Goal: Task Accomplishment & Management: Manage account settings

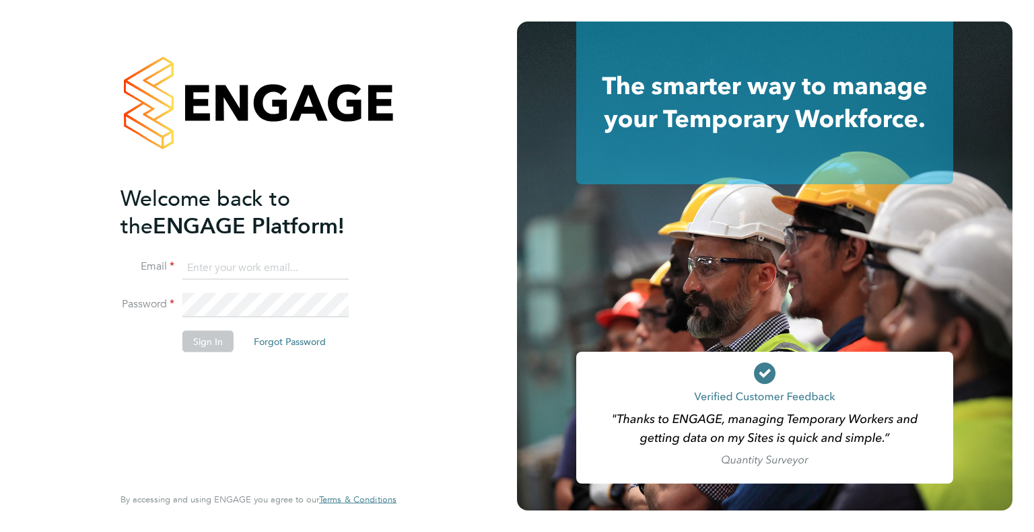
click at [232, 278] on input at bounding box center [265, 268] width 166 height 24
type input "[PERSON_NAME][EMAIL_ADDRESS][PERSON_NAME][DOMAIN_NAME]"
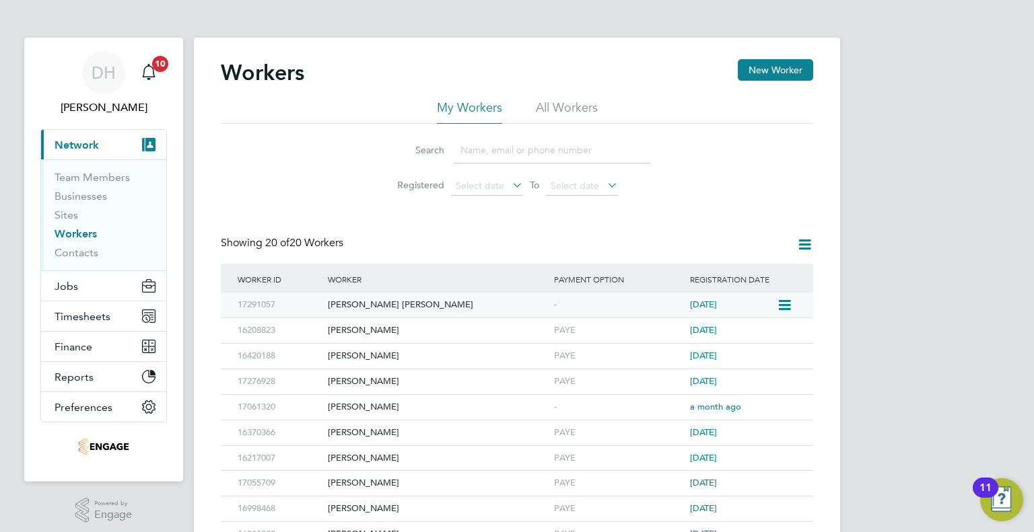
click at [366, 302] on div "Connor Mcallister" at bounding box center [437, 305] width 226 height 25
click at [137, 73] on div "Main navigation" at bounding box center [148, 72] width 27 height 27
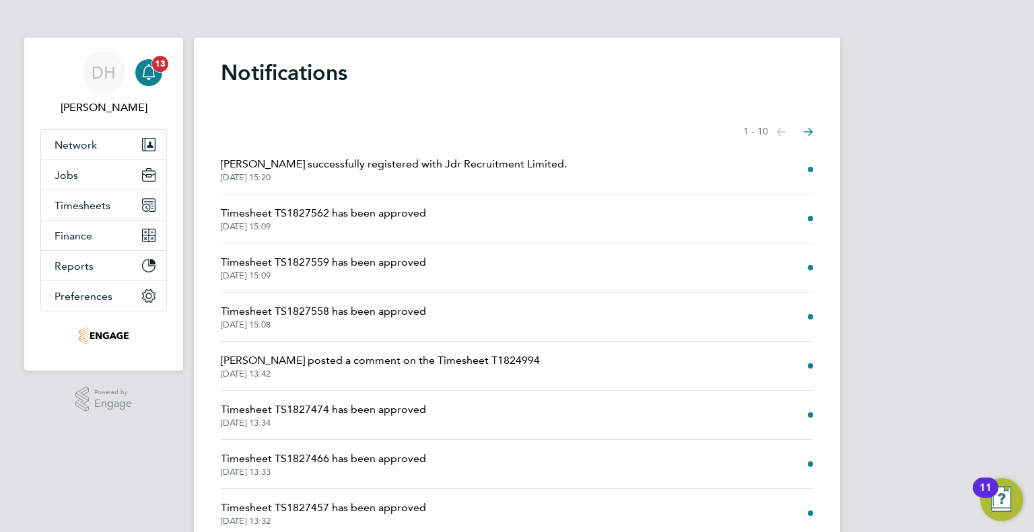
click at [157, 65] on span "13" at bounding box center [160, 64] width 16 height 16
click at [157, 55] on app-alerts-badge "13" at bounding box center [159, 64] width 17 height 18
click at [65, 174] on span "Jobs" at bounding box center [67, 175] width 24 height 13
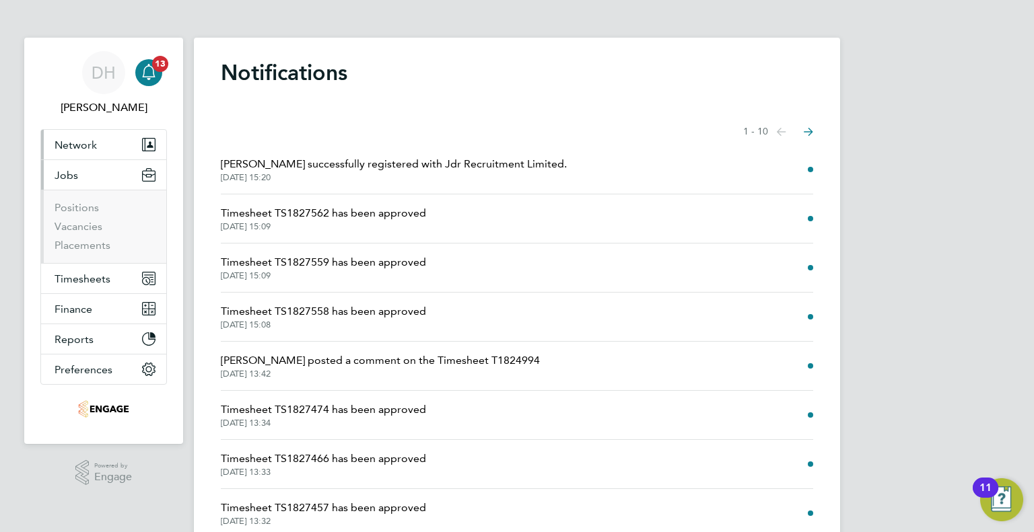
click at [62, 150] on span "Network" at bounding box center [76, 145] width 42 height 13
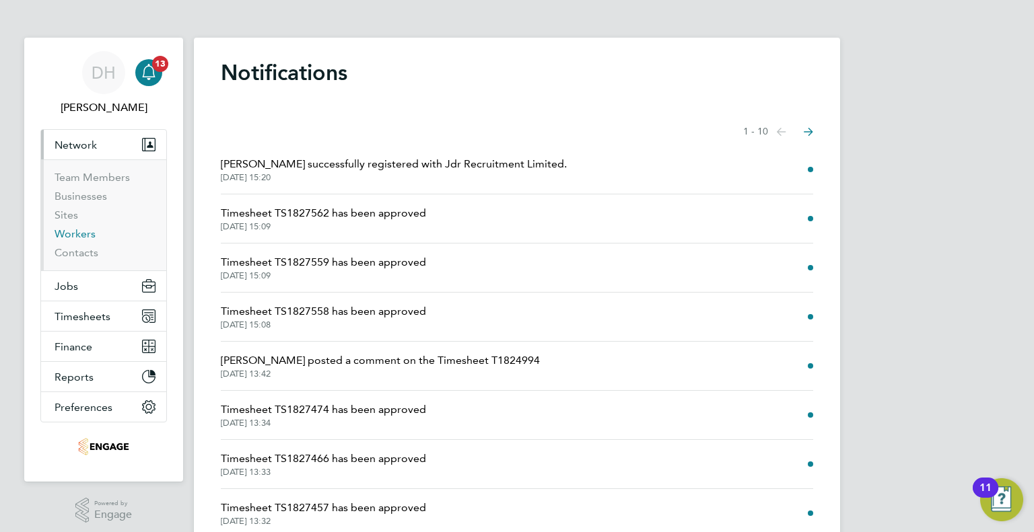
click at [60, 231] on link "Workers" at bounding box center [75, 233] width 41 height 13
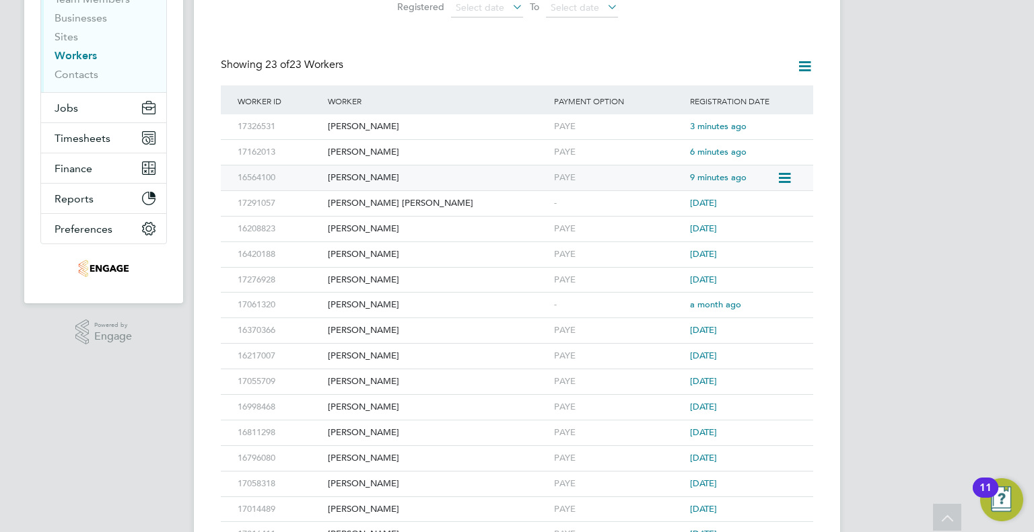
scroll to position [202, 0]
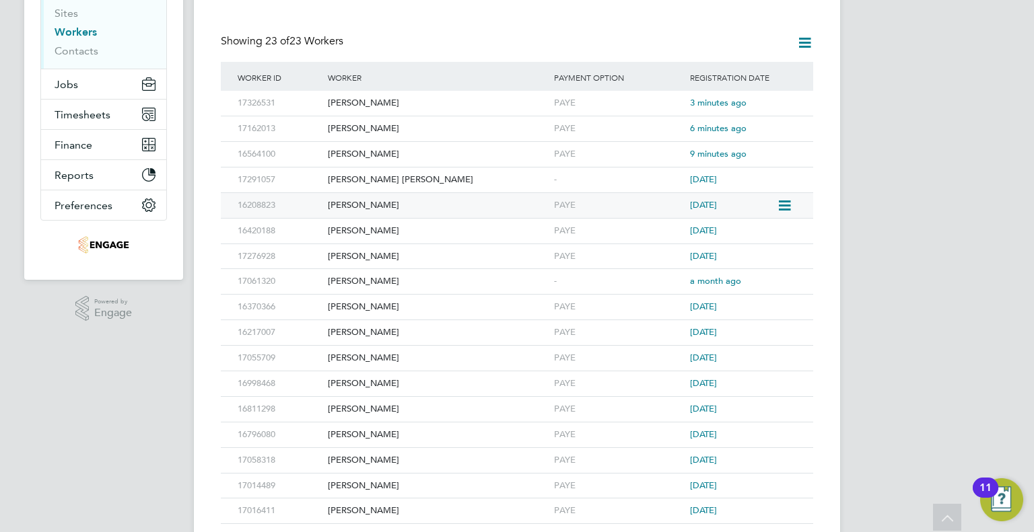
click at [708, 201] on span "8 days ago" at bounding box center [703, 204] width 27 height 11
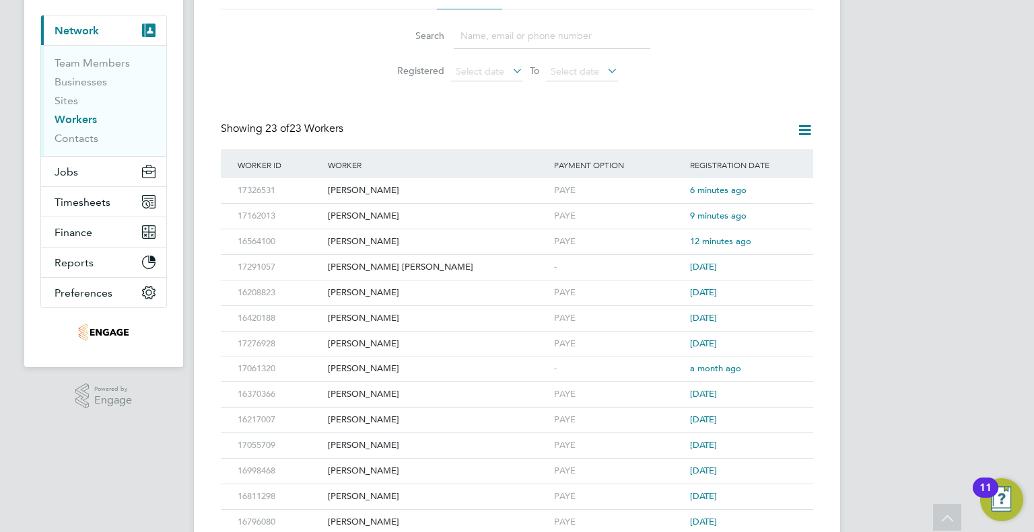
scroll to position [0, 0]
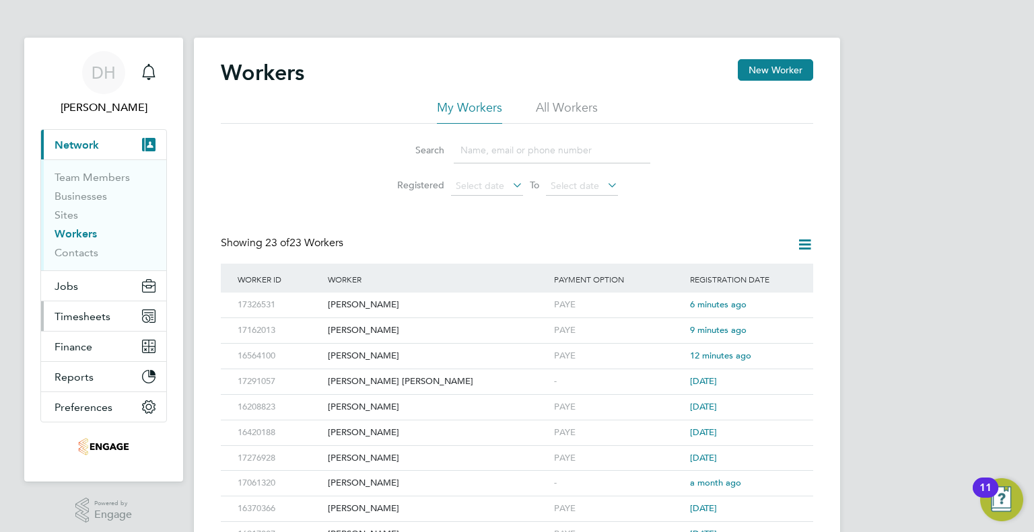
click at [62, 314] on span "Timesheets" at bounding box center [83, 316] width 56 height 13
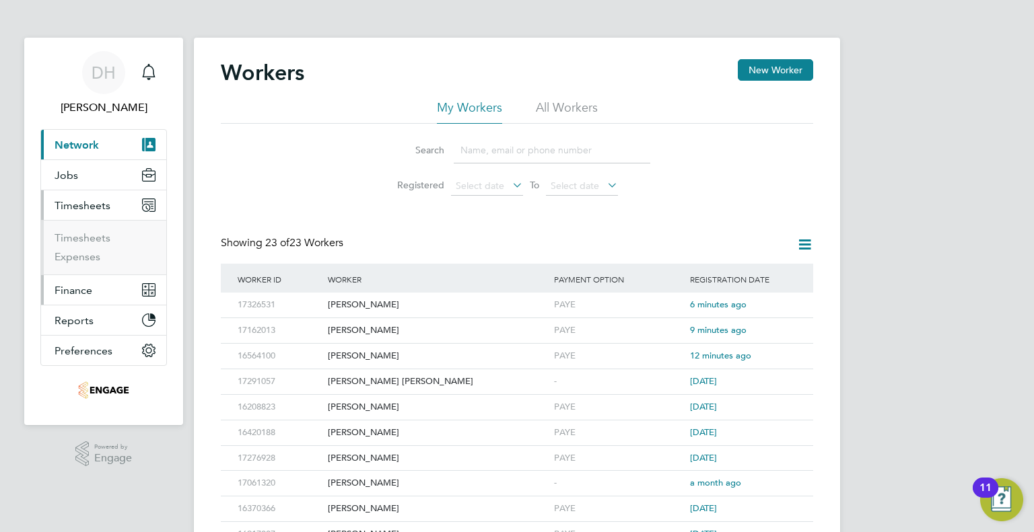
click at [68, 289] on span "Finance" at bounding box center [74, 290] width 38 height 13
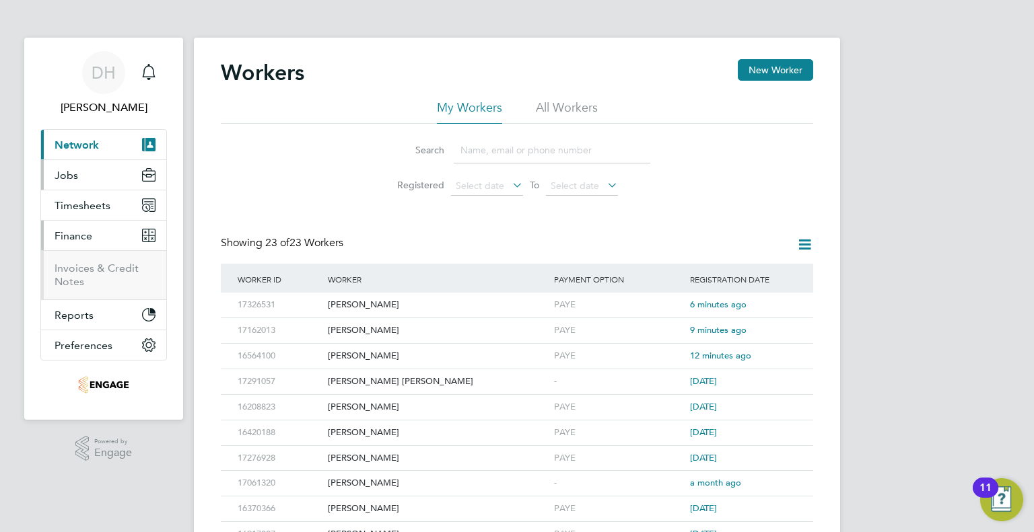
click at [70, 172] on span "Jobs" at bounding box center [67, 175] width 24 height 13
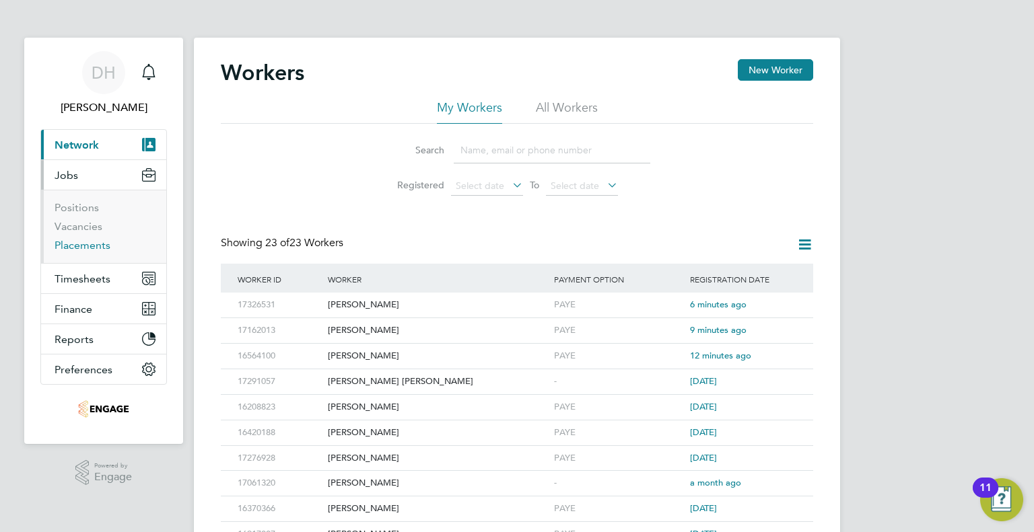
click at [67, 250] on link "Placements" at bounding box center [83, 245] width 56 height 13
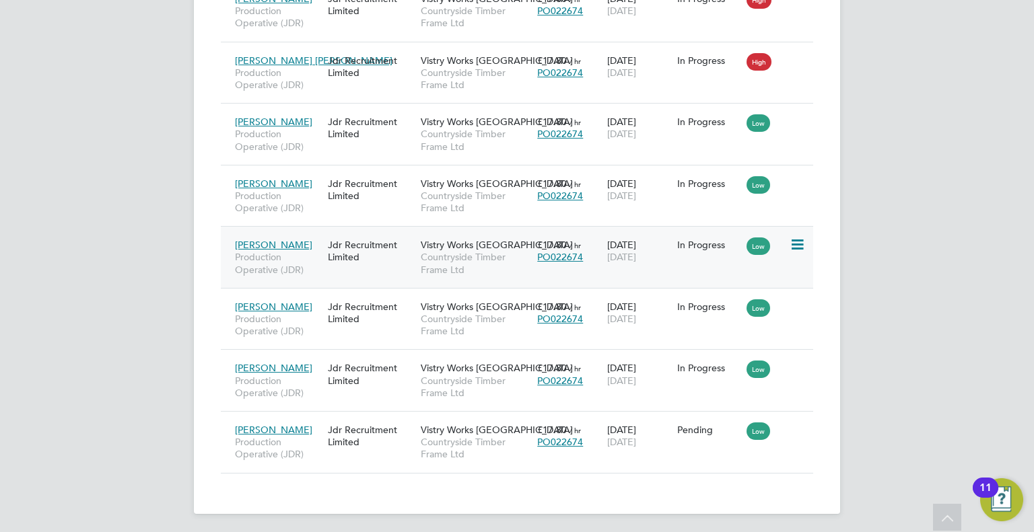
click at [803, 237] on icon at bounding box center [795, 245] width 13 height 16
click at [450, 266] on span "Countryside Timber Frame Ltd" at bounding box center [476, 263] width 110 height 24
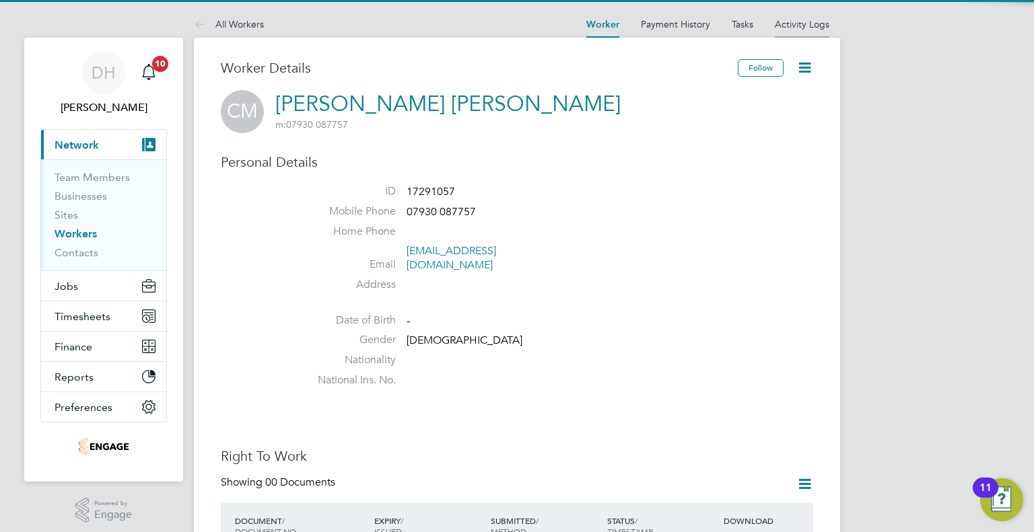
click at [801, 22] on link "Activity Logs" at bounding box center [802, 24] width 55 height 12
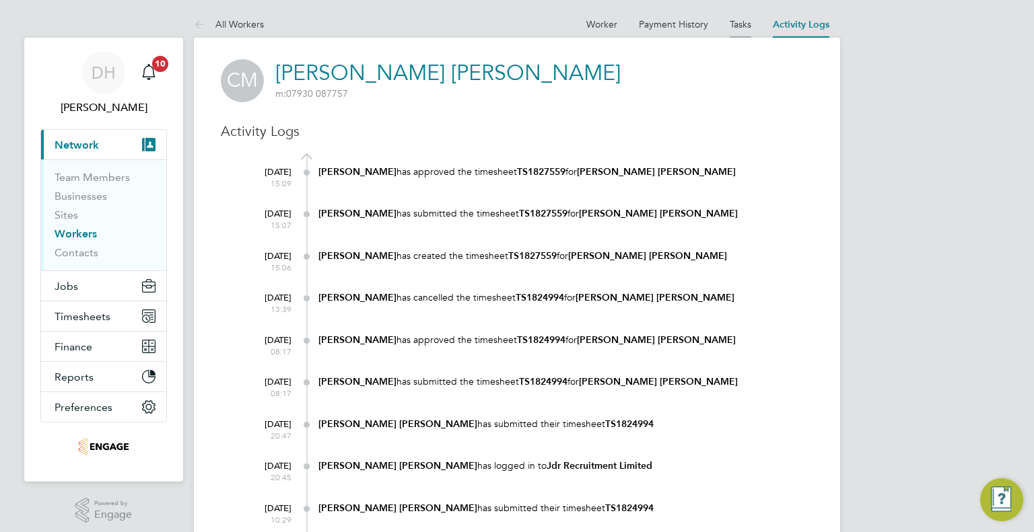
click at [738, 26] on link "Tasks" at bounding box center [741, 24] width 22 height 12
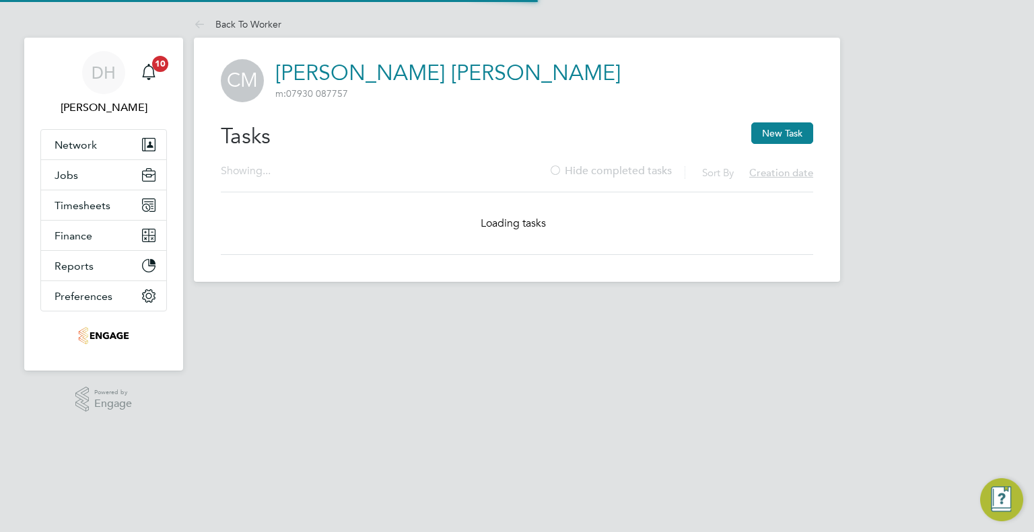
click at [0, 0] on div at bounding box center [0, 0] width 0 height 0
click at [78, 139] on span "Network" at bounding box center [76, 145] width 42 height 13
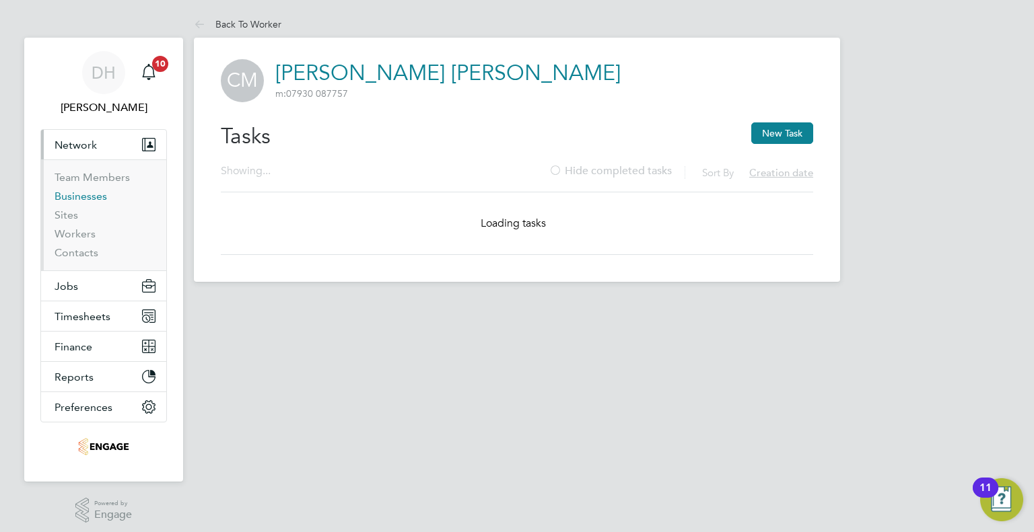
click at [75, 197] on link "Businesses" at bounding box center [81, 196] width 52 height 13
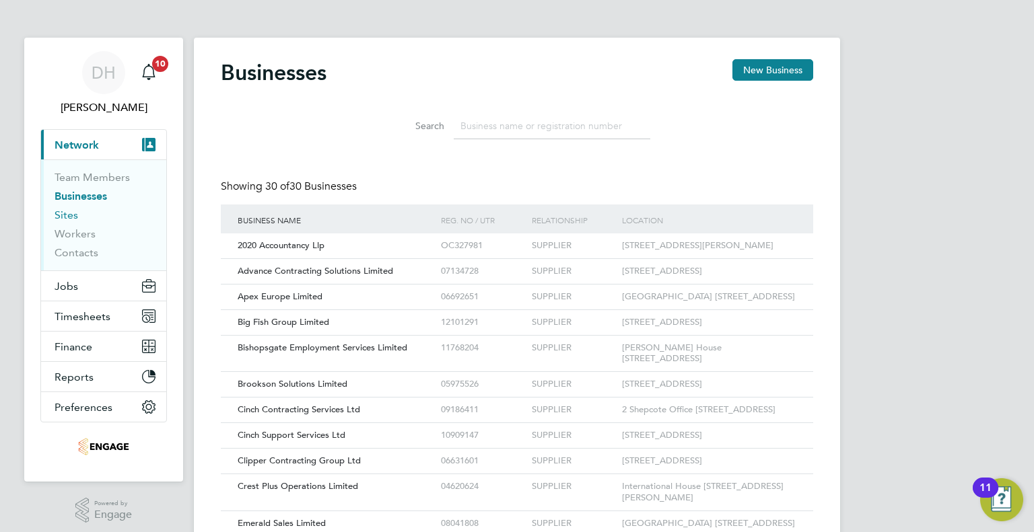
click at [72, 212] on link "Sites" at bounding box center [67, 215] width 24 height 13
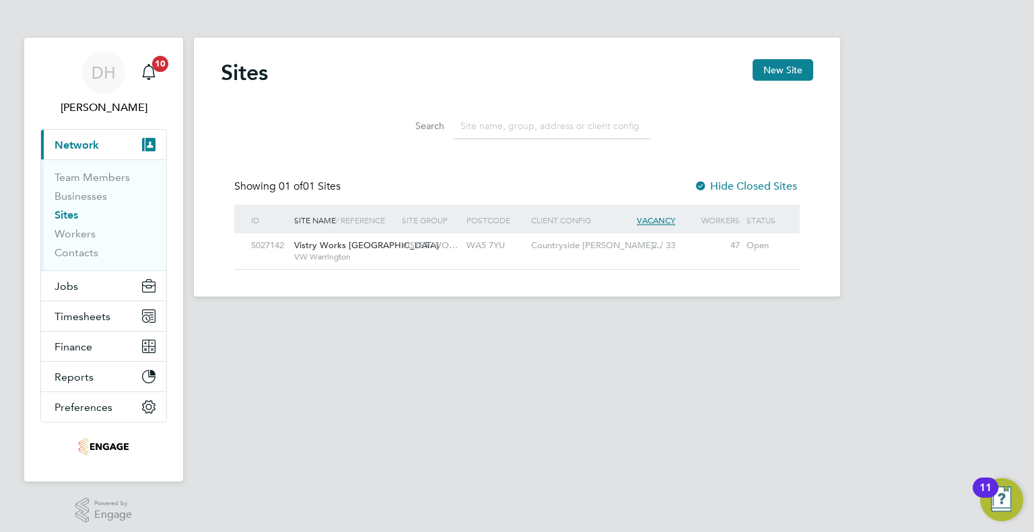
click at [388, 242] on span "Vistry Works Warrington" at bounding box center [366, 245] width 145 height 11
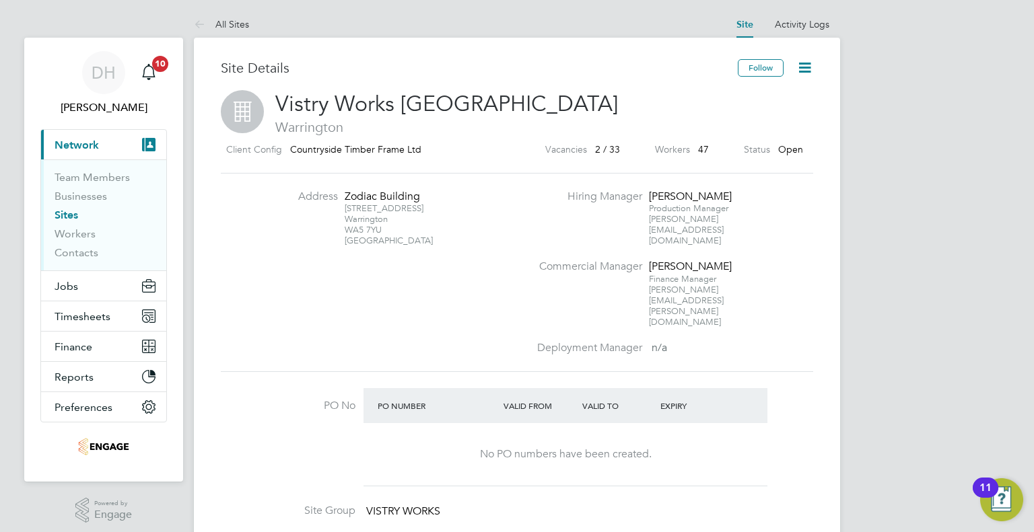
click at [813, 59] on icon at bounding box center [804, 67] width 17 height 17
click at [635, 82] on div "Site Details" at bounding box center [479, 74] width 517 height 31
click at [73, 199] on link "Businesses" at bounding box center [81, 196] width 52 height 13
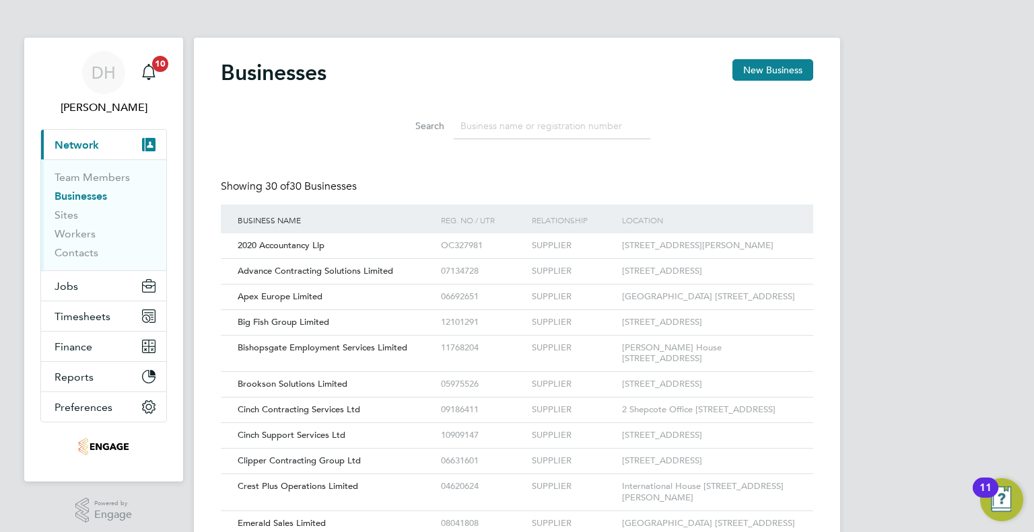
click at [471, 125] on input at bounding box center [552, 126] width 197 height 26
type input "vistry"
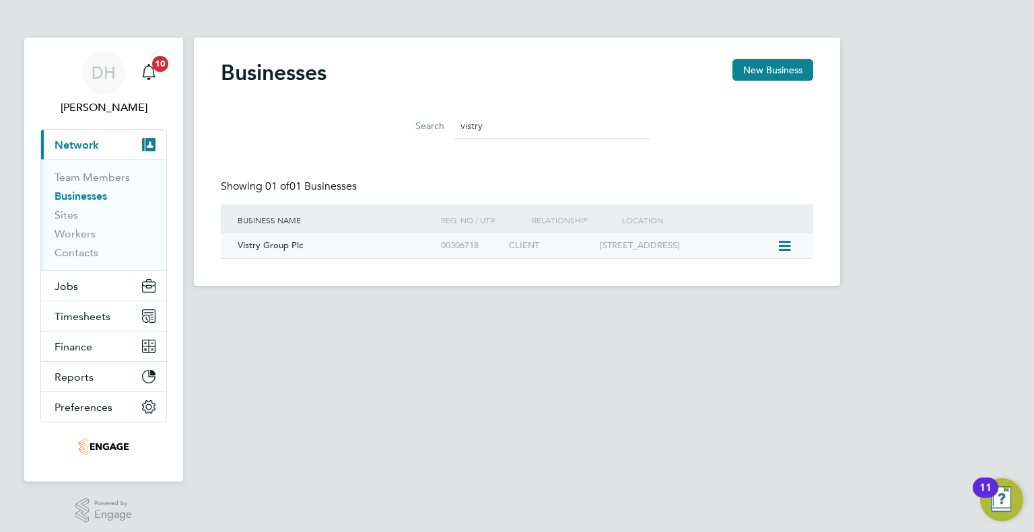
click at [726, 247] on div "11 Tower View Kings Hill West Malling ME19 4UY" at bounding box center [686, 246] width 181 height 25
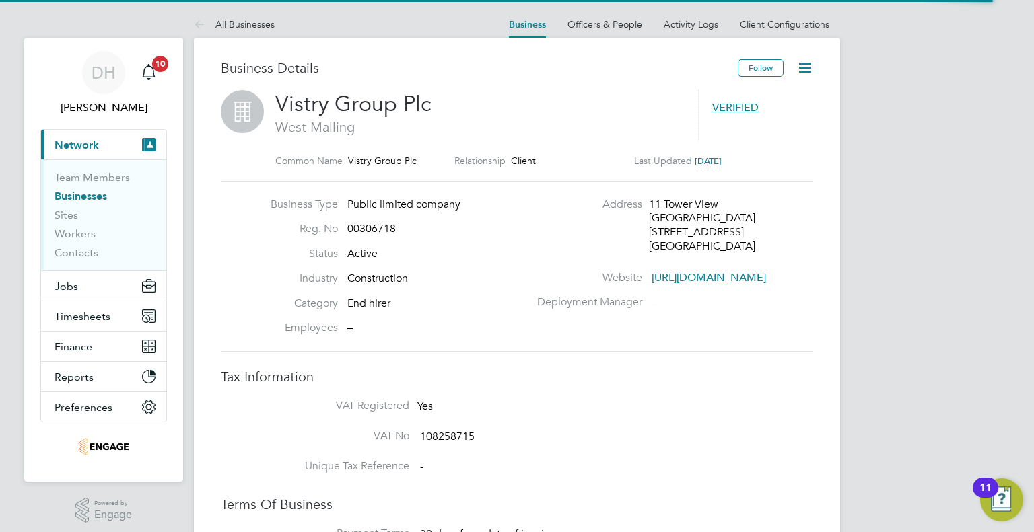
click at [808, 67] on icon at bounding box center [804, 67] width 17 height 17
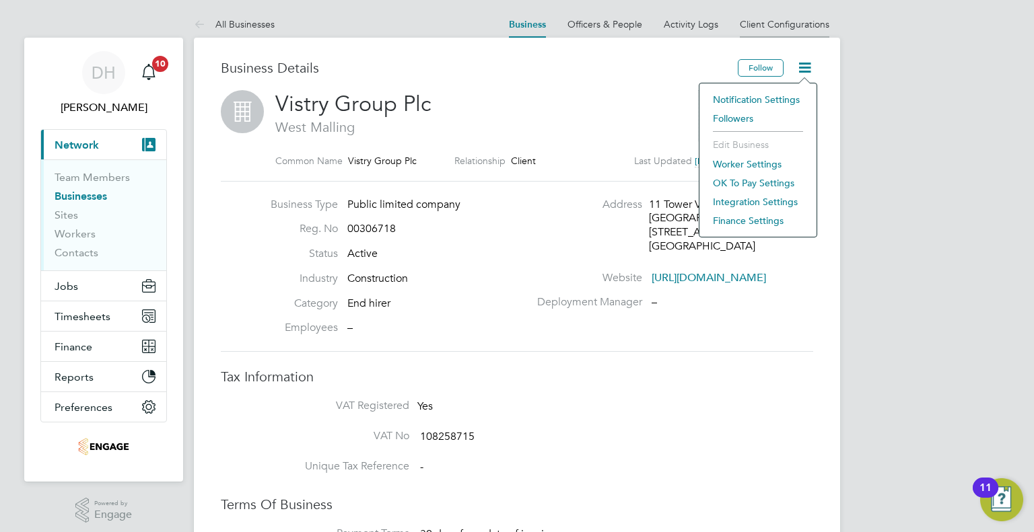
click at [781, 35] on li "Client Configurations" at bounding box center [785, 24] width 90 height 27
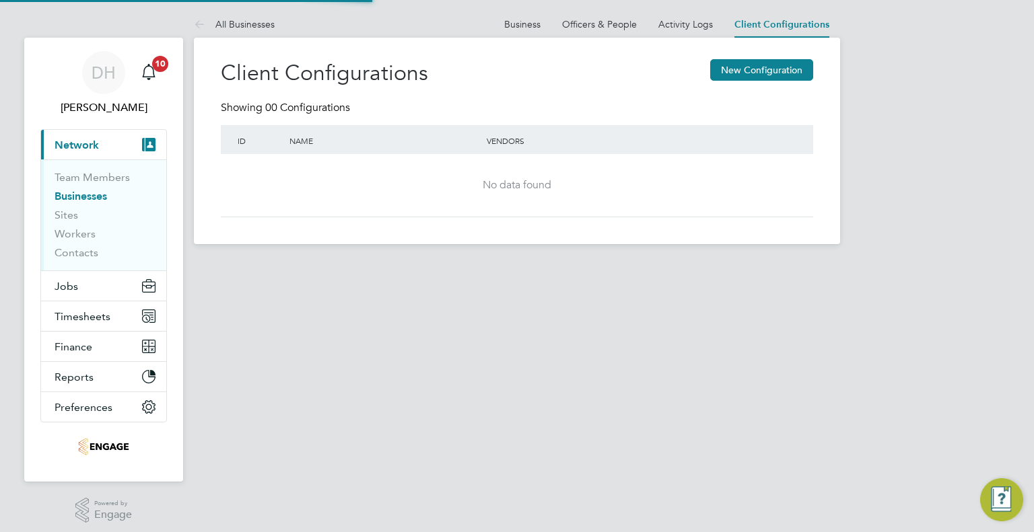
click at [783, 24] on link "Client Configurations" at bounding box center [781, 24] width 95 height 11
click at [568, 22] on link "Officers & People" at bounding box center [599, 24] width 75 height 12
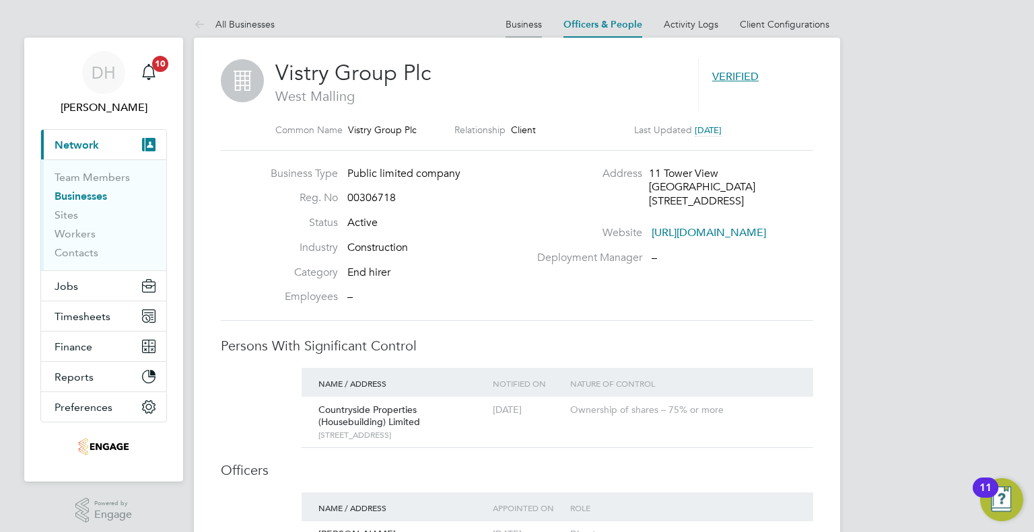
click at [517, 27] on link "Business" at bounding box center [523, 24] width 36 height 12
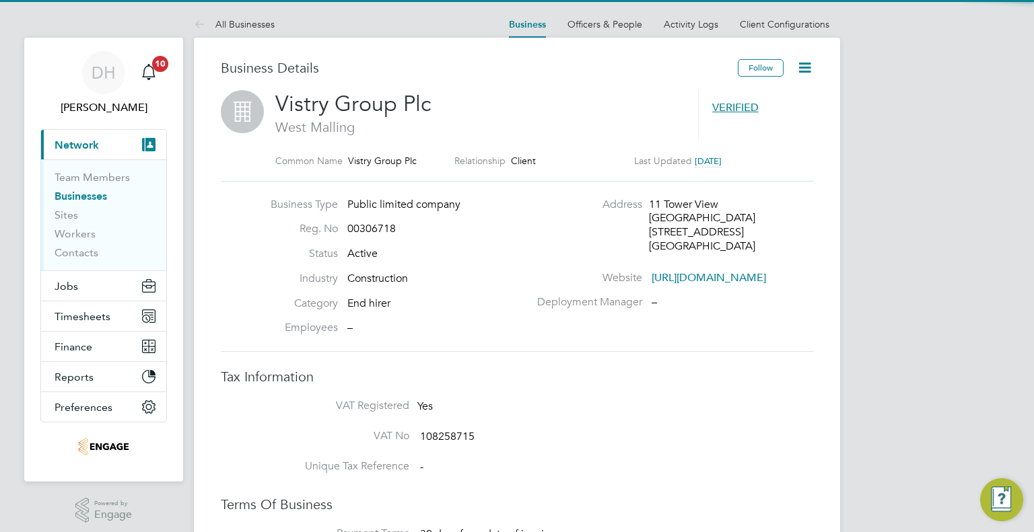
click at [660, 32] on ul "Business Officers & People Activity Logs Client Configurations" at bounding box center [669, 24] width 342 height 27
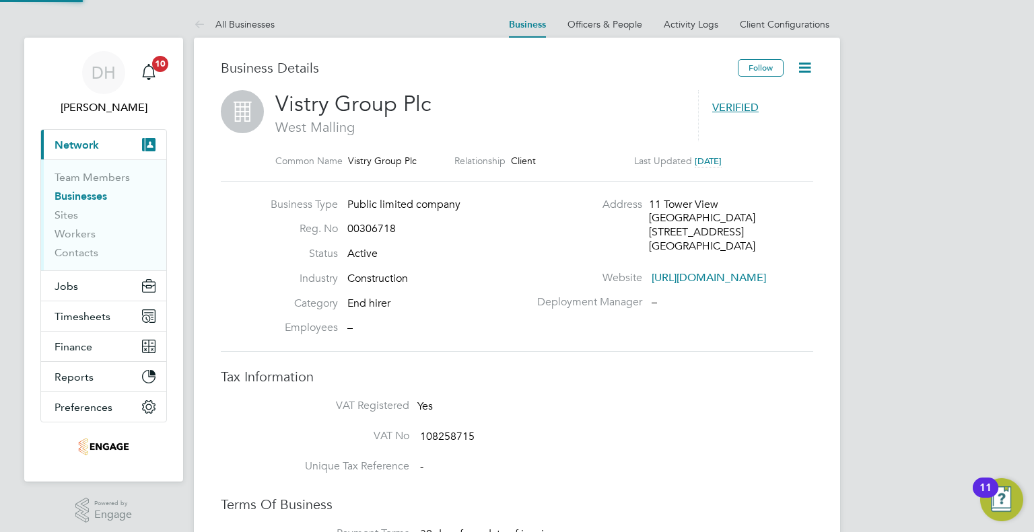
click at [809, 73] on icon at bounding box center [804, 67] width 17 height 17
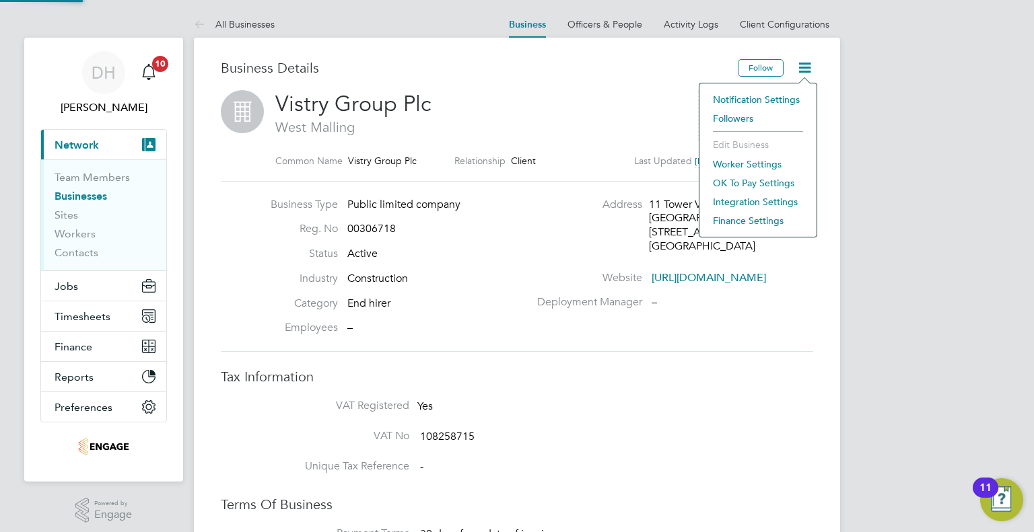
click at [770, 99] on li "Notification Settings" at bounding box center [758, 99] width 104 height 19
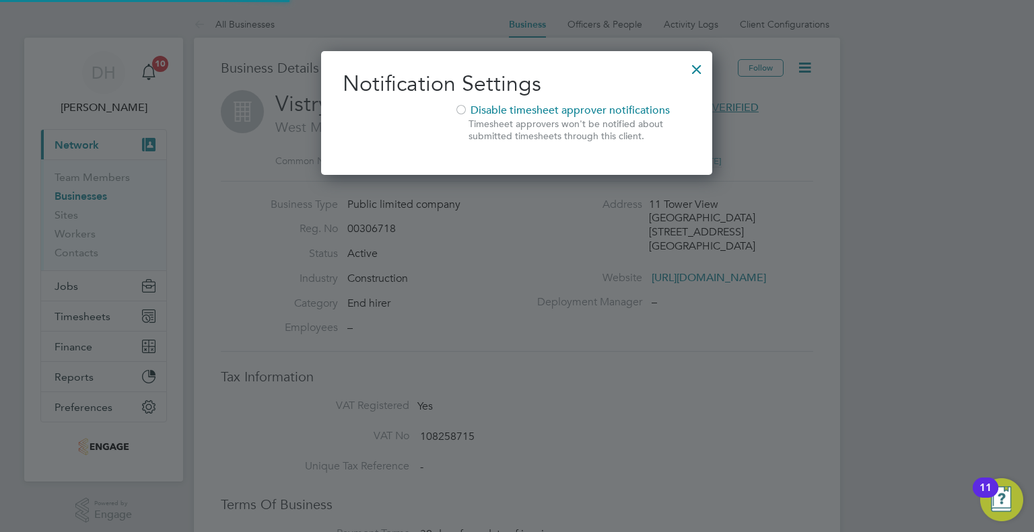
scroll to position [124, 391]
click at [688, 73] on div at bounding box center [696, 66] width 24 height 24
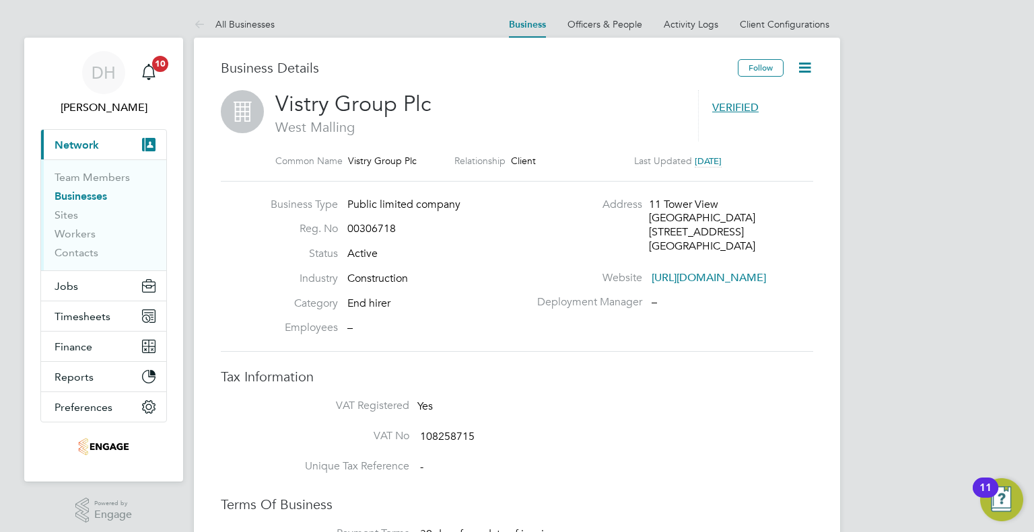
click at [803, 69] on icon at bounding box center [804, 67] width 17 height 17
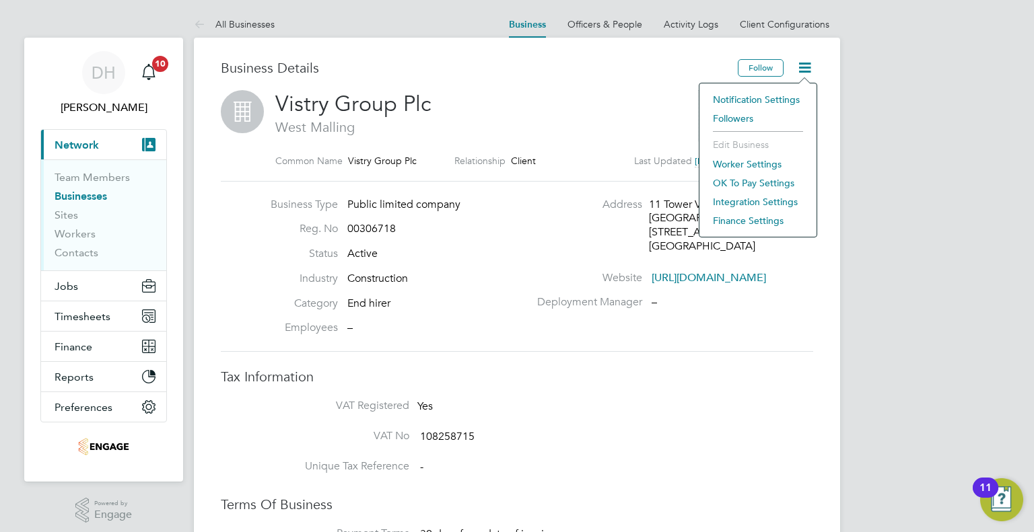
click at [732, 165] on li "Worker Settings" at bounding box center [758, 164] width 104 height 19
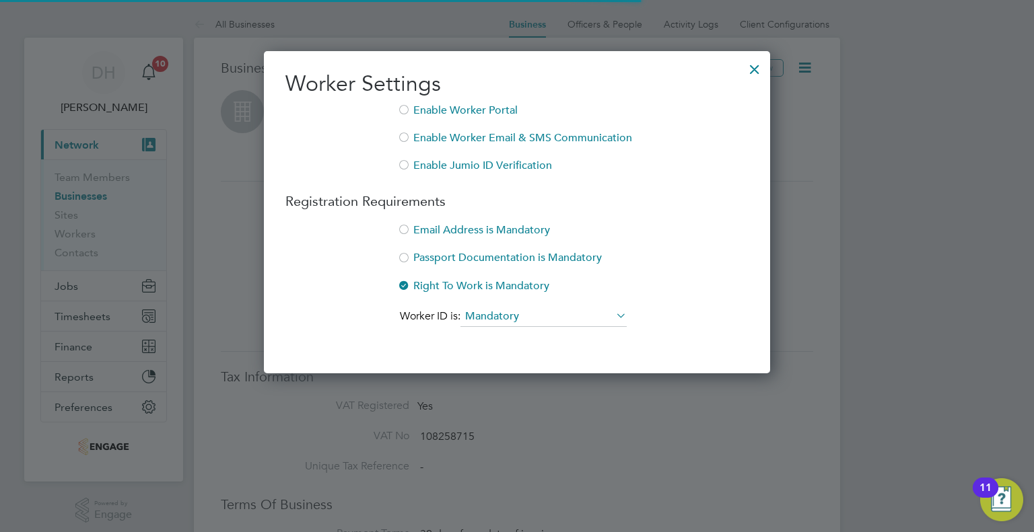
scroll to position [323, 507]
click at [749, 71] on div at bounding box center [754, 66] width 24 height 24
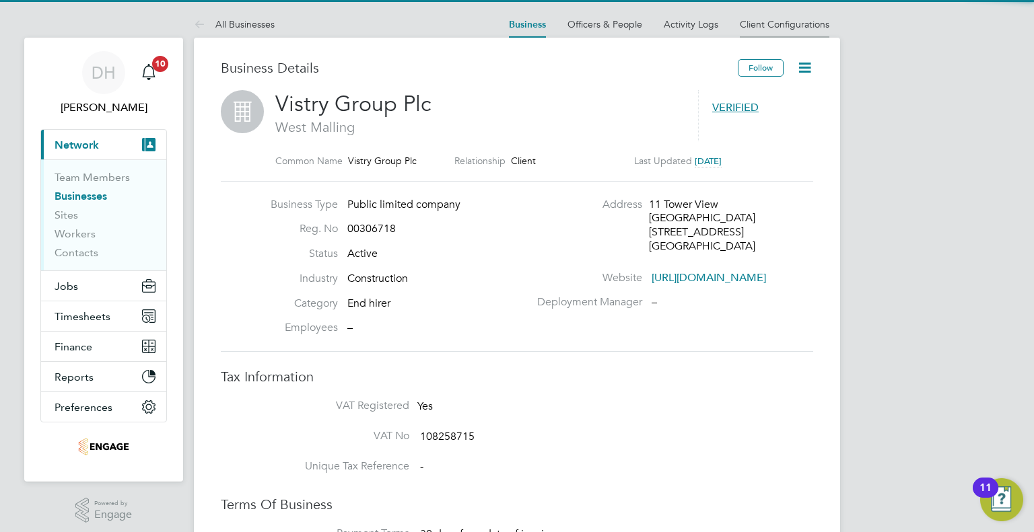
click at [784, 30] on li "Client Configurations" at bounding box center [785, 24] width 90 height 27
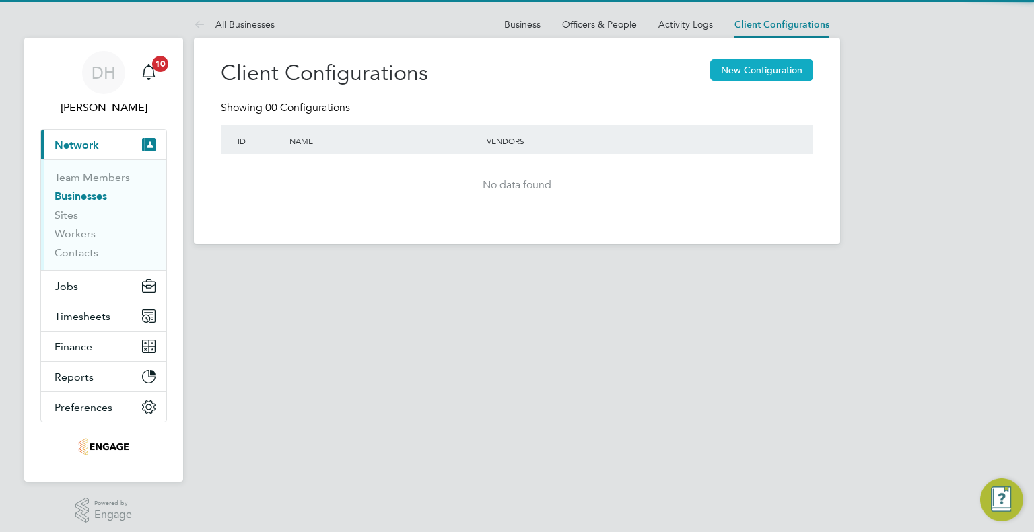
click at [738, 76] on button "New Configuration" at bounding box center [761, 70] width 103 height 22
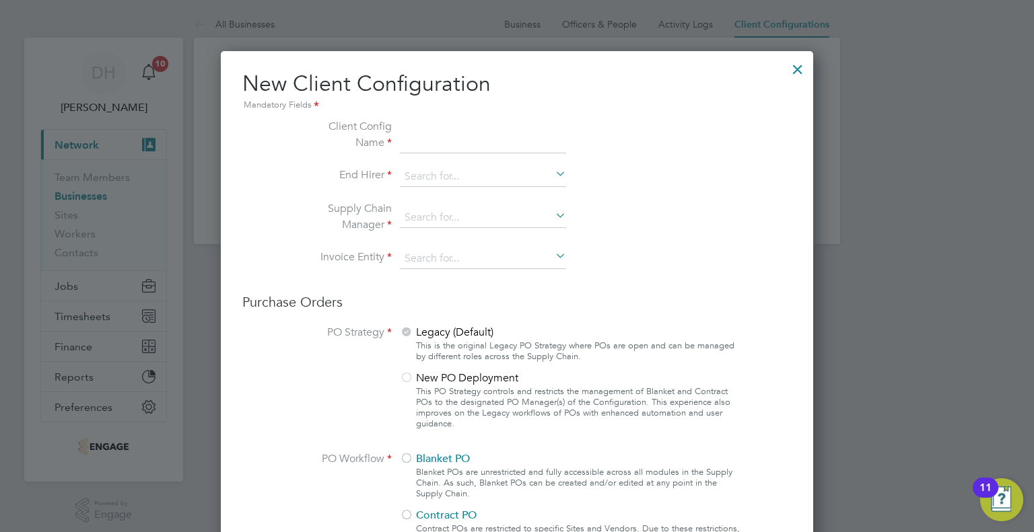
scroll to position [1499, 593]
type input "Vistry Group"
click at [445, 176] on input at bounding box center [483, 177] width 166 height 20
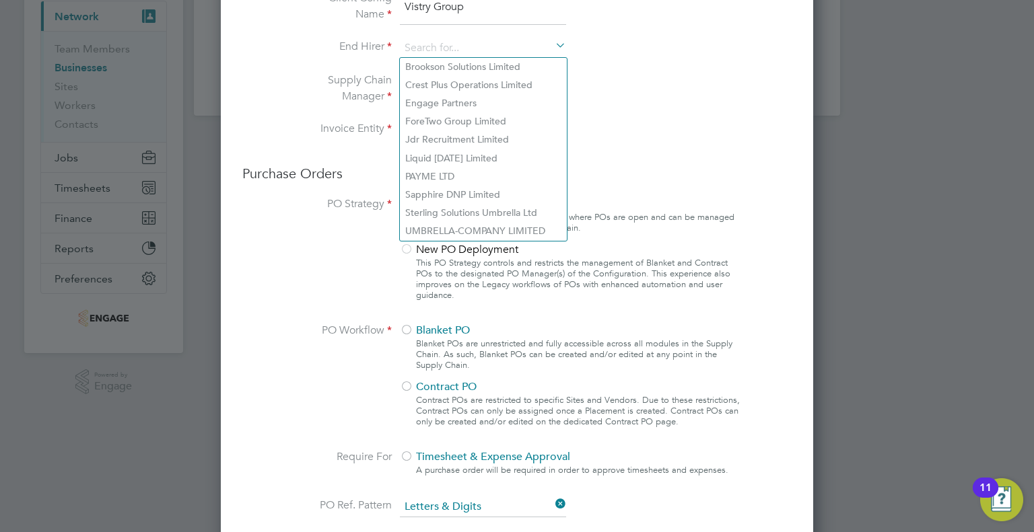
scroll to position [135, 0]
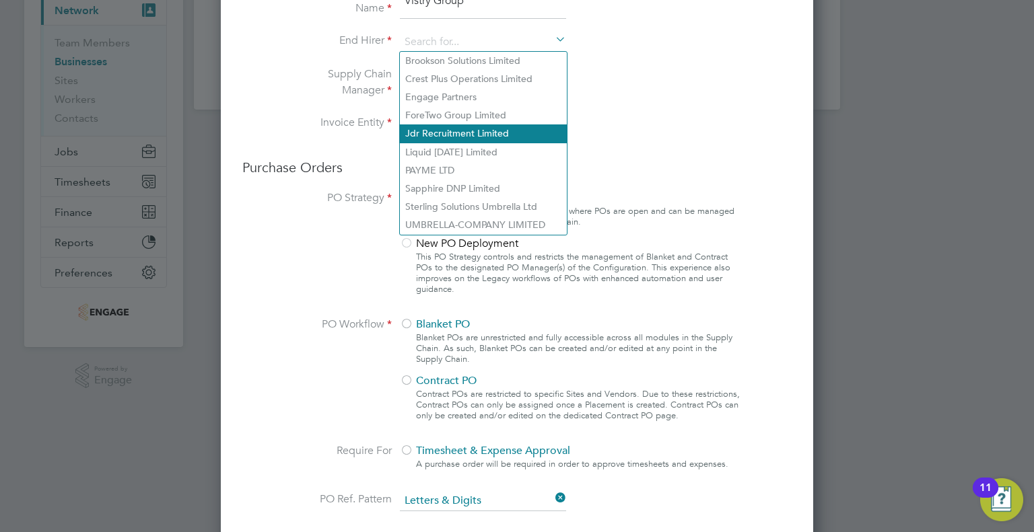
click at [430, 135] on li "Jdr Recruitment Limited" at bounding box center [483, 133] width 167 height 18
type input "Jdr Recruitment Limited"
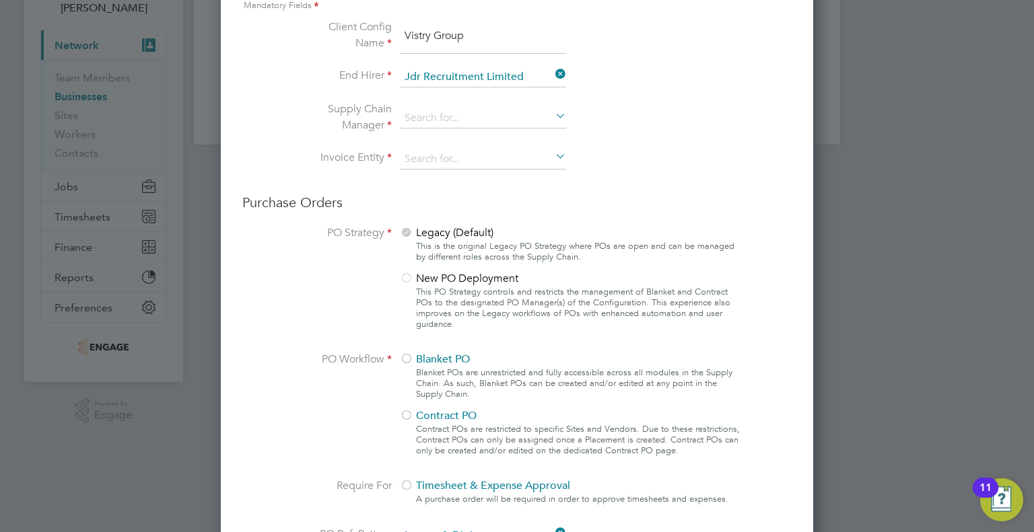
scroll to position [67, 0]
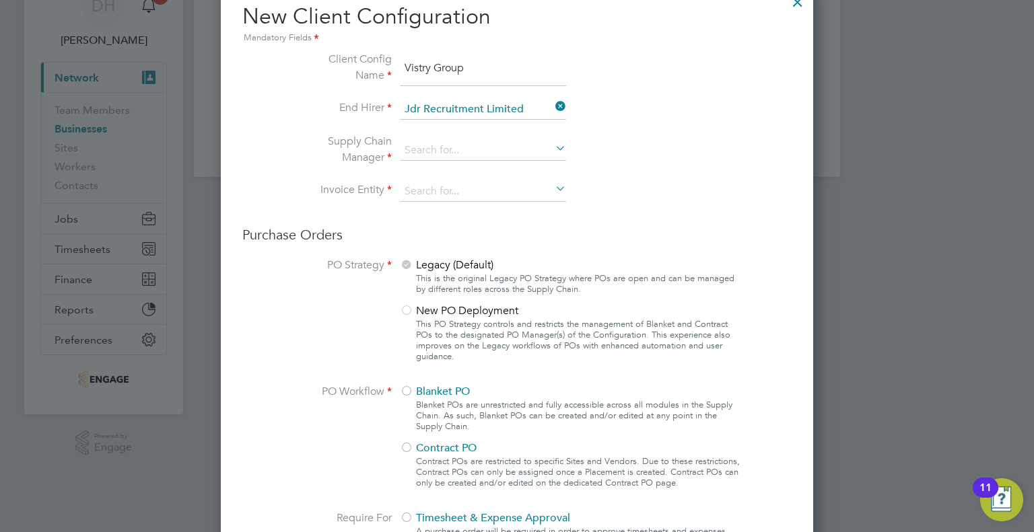
click at [430, 137] on li "Supply Chain Manager" at bounding box center [517, 157] width 452 height 48
click at [430, 147] on input at bounding box center [483, 151] width 166 height 20
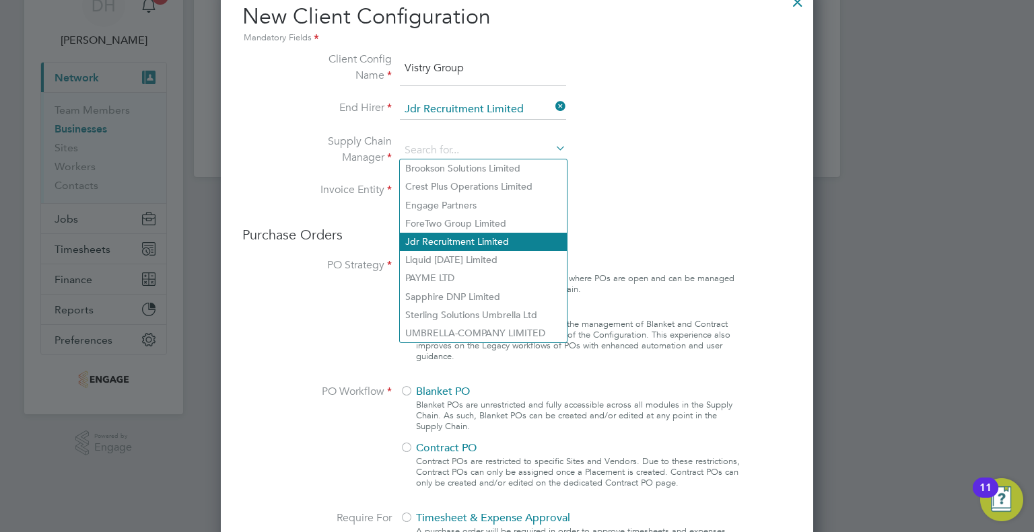
click at [418, 244] on li "Jdr Recruitment Limited" at bounding box center [483, 242] width 167 height 18
type input "Jdr Recruitment Limited"
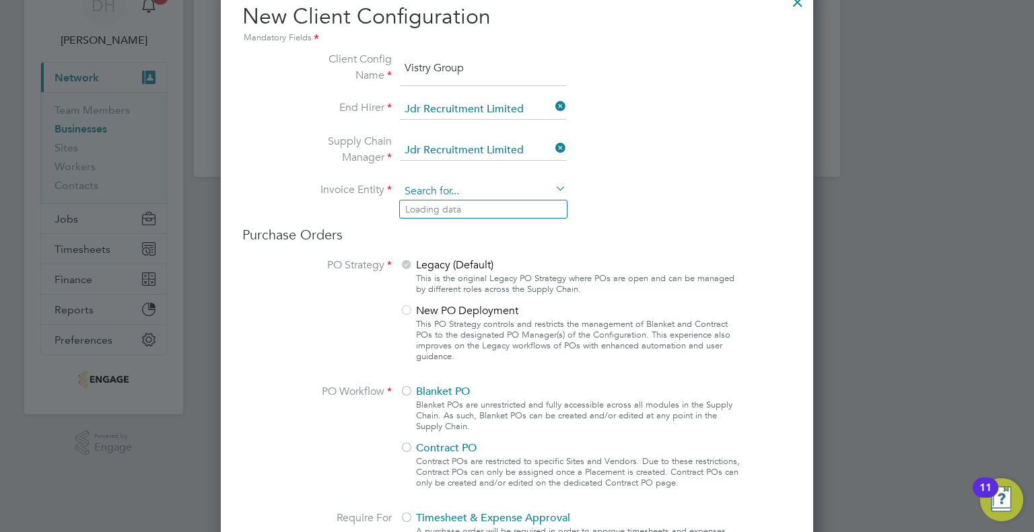
click at [428, 188] on input at bounding box center [483, 192] width 166 height 20
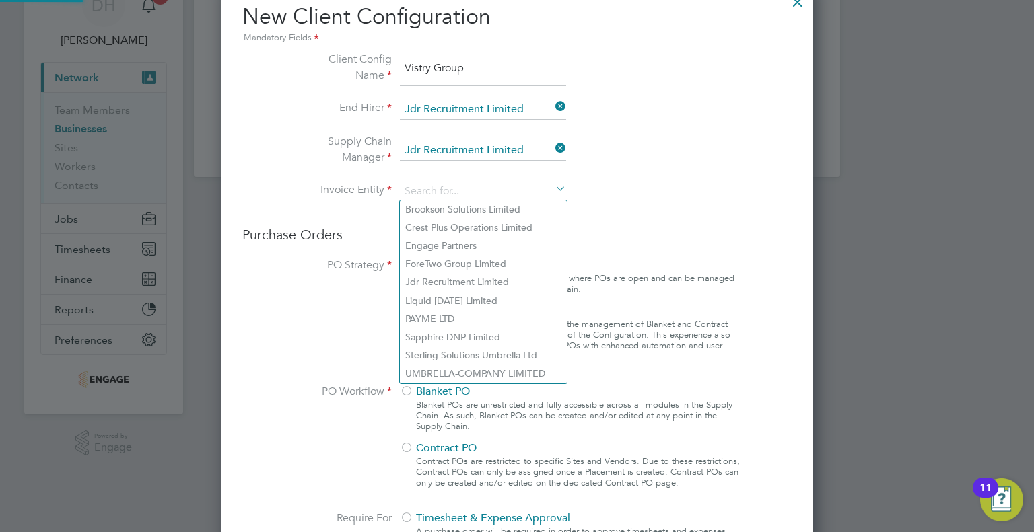
click at [358, 226] on h3 "Purchase Orders" at bounding box center [516, 234] width 549 height 17
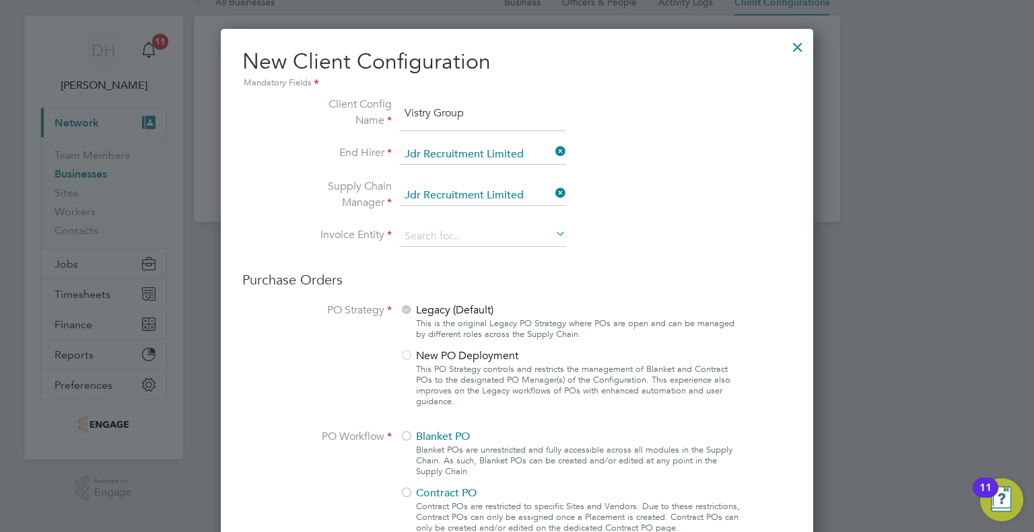
scroll to position [0, 0]
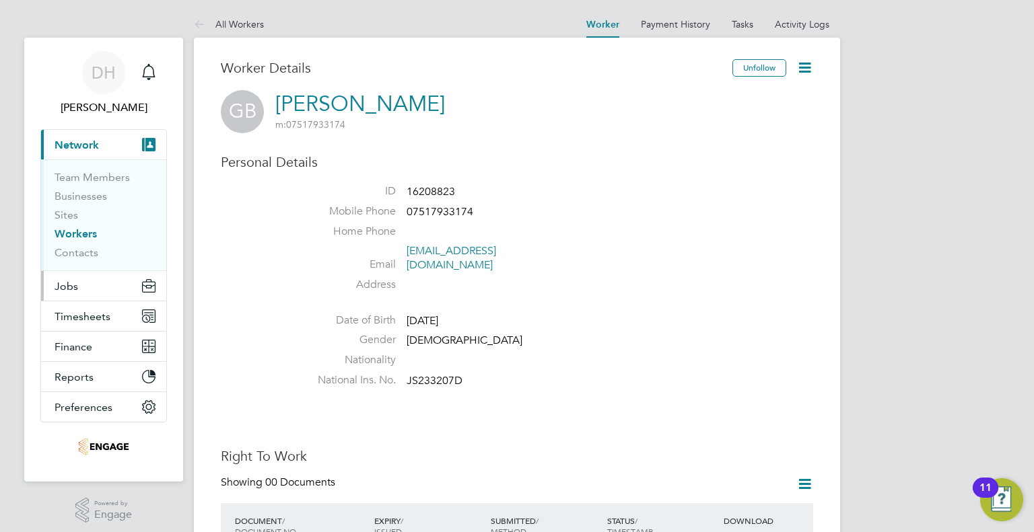
click at [65, 289] on span "Jobs" at bounding box center [67, 286] width 24 height 13
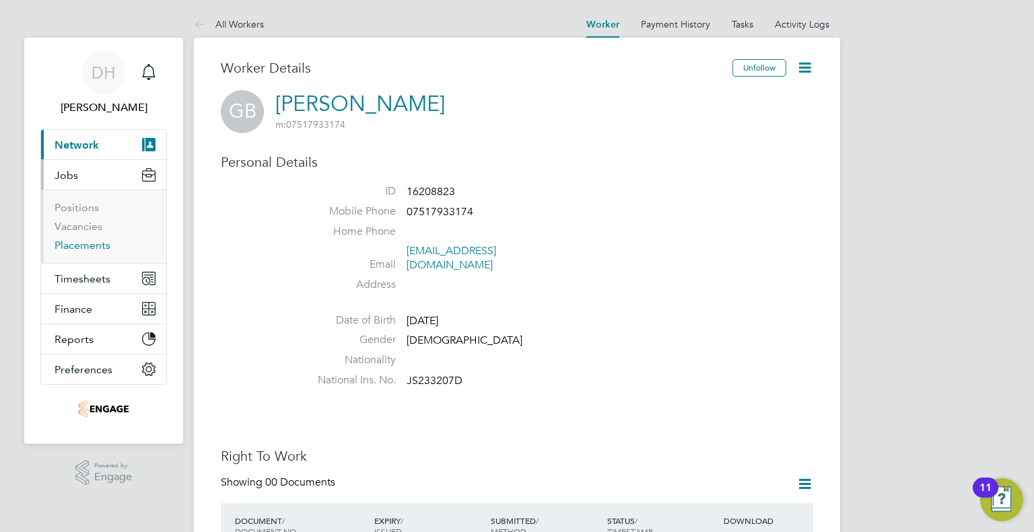
click at [67, 247] on link "Placements" at bounding box center [83, 245] width 56 height 13
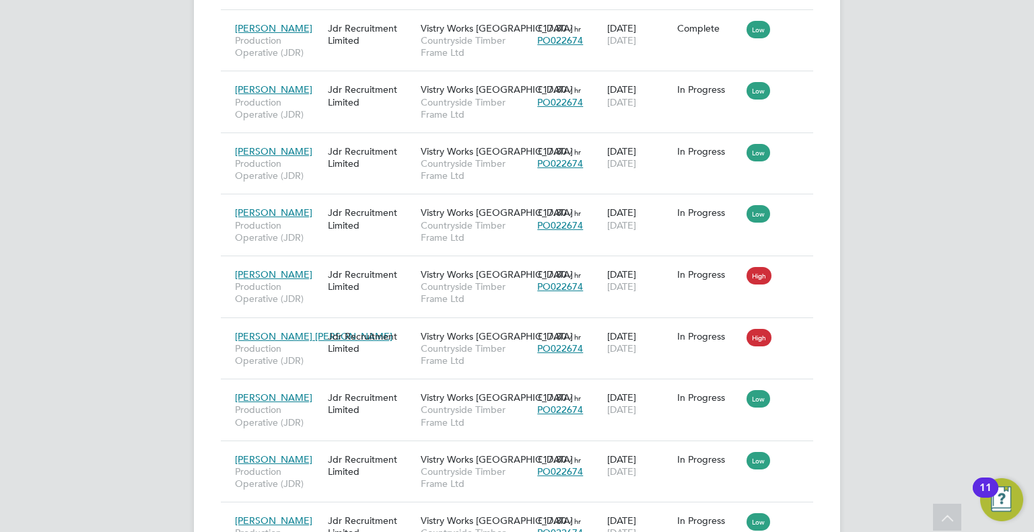
scroll to position [1144, 0]
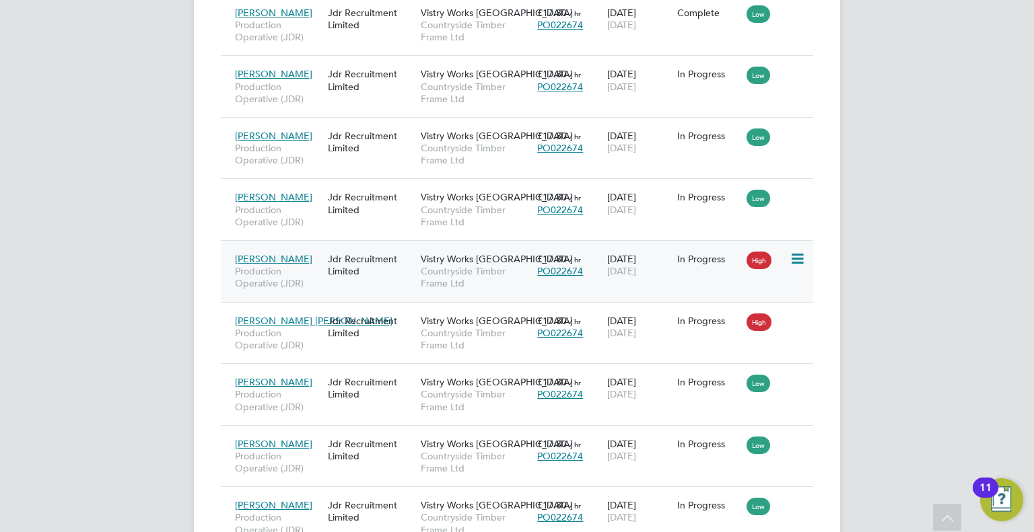
click at [799, 264] on icon at bounding box center [795, 259] width 13 height 16
click at [741, 373] on li "Abandon" at bounding box center [756, 378] width 96 height 19
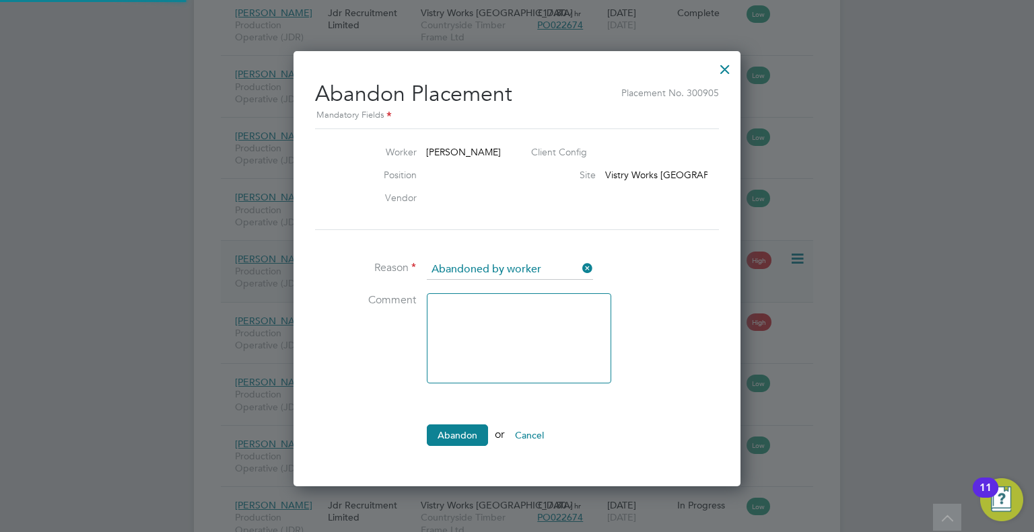
scroll to position [13, 167]
click at [486, 269] on input at bounding box center [510, 270] width 166 height 20
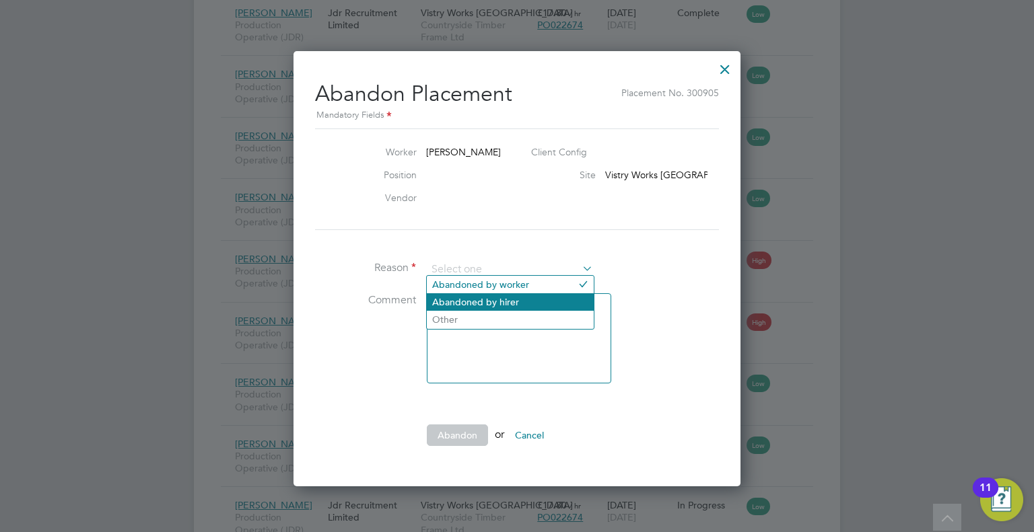
click at [475, 295] on li "Abandoned by hirer" at bounding box center [510, 301] width 167 height 17
type input "Abandoned by hirer"
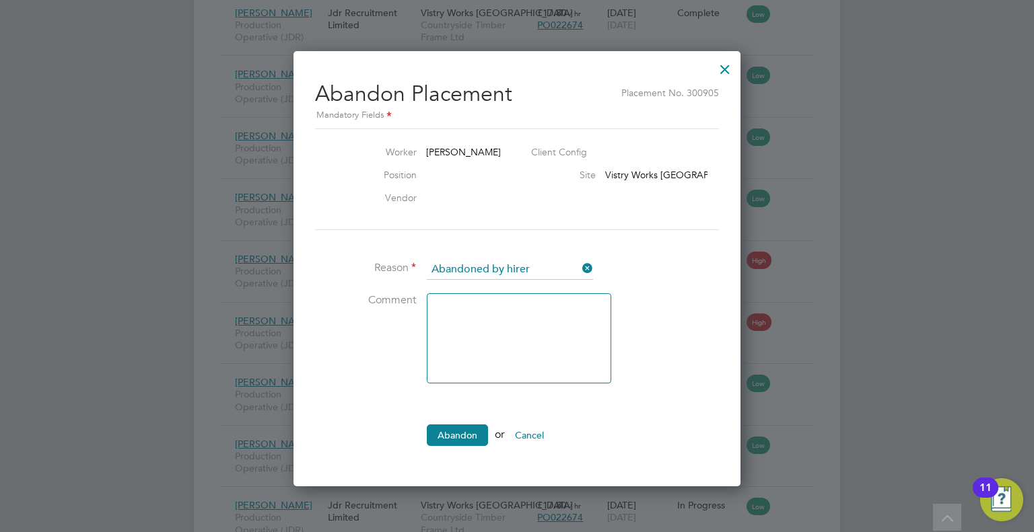
click at [458, 333] on textarea at bounding box center [519, 338] width 184 height 90
type textarea "leaver"
click at [429, 430] on button "Abandon" at bounding box center [457, 436] width 61 height 22
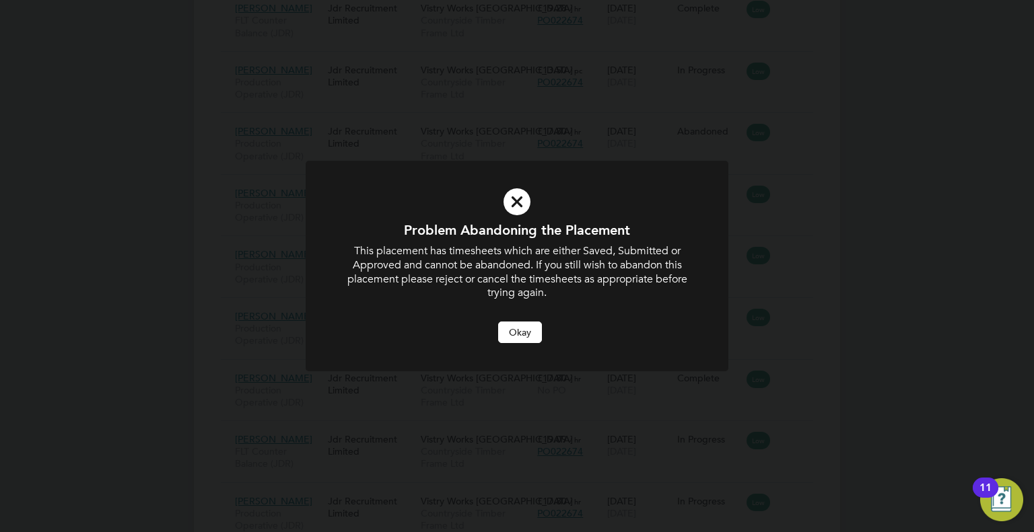
click at [506, 325] on button "Okay" at bounding box center [520, 333] width 44 height 22
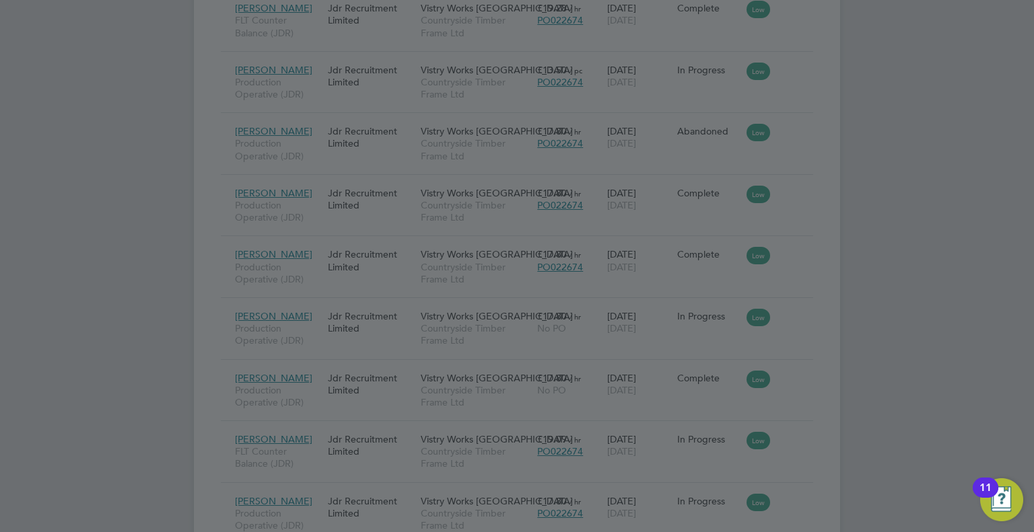
click at [301, 287] on div at bounding box center [517, 266] width 1034 height 532
click at [220, 404] on div at bounding box center [517, 266] width 1034 height 532
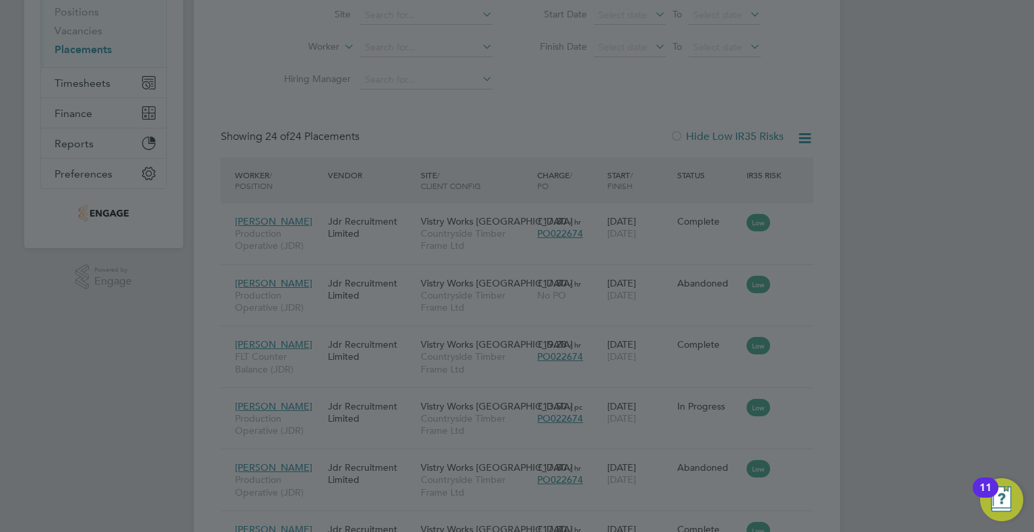
scroll to position [0, 0]
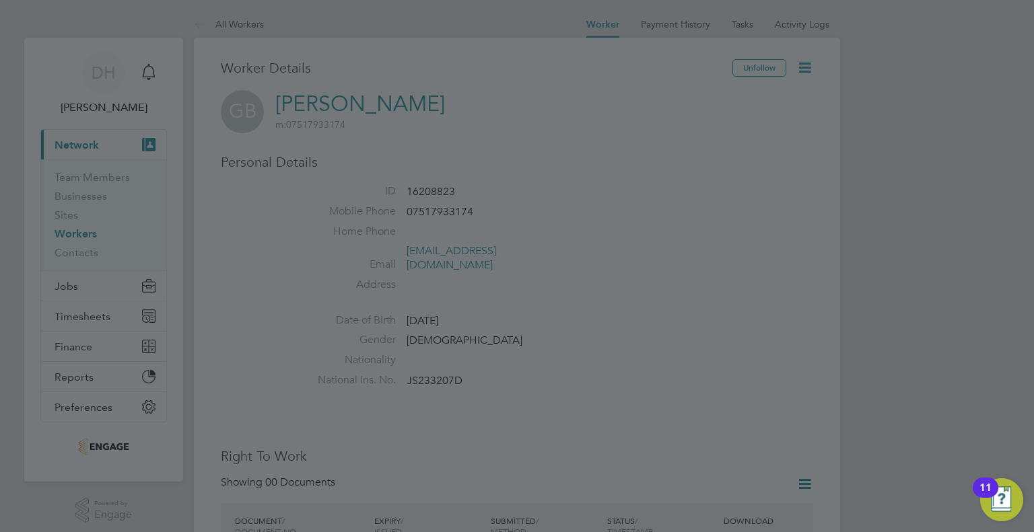
click at [1026, 61] on div at bounding box center [517, 266] width 1034 height 532
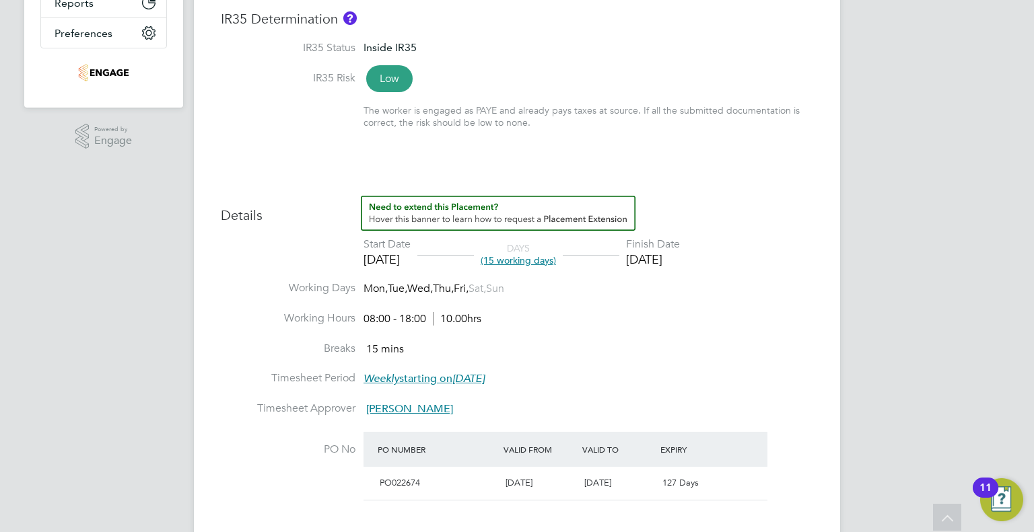
click at [678, 254] on div "[DATE]" at bounding box center [653, 259] width 54 height 15
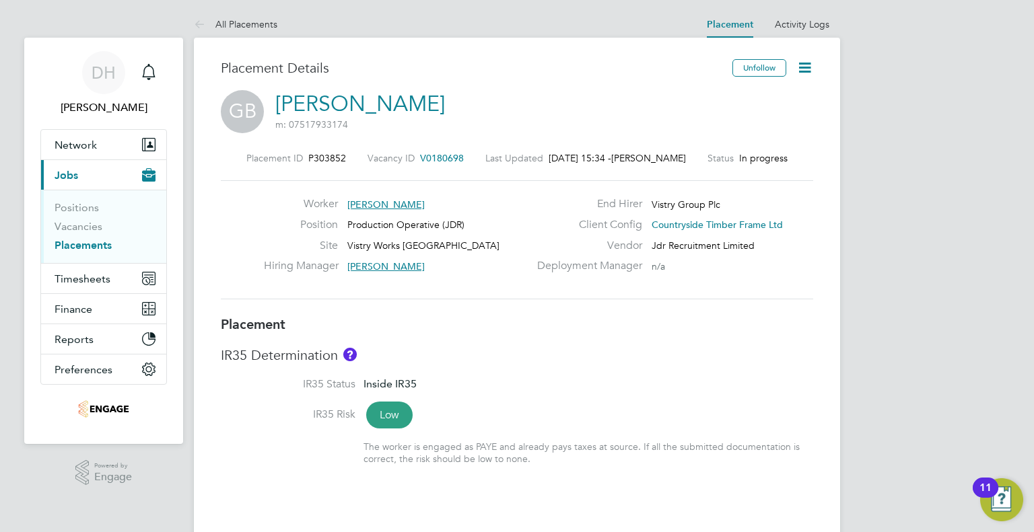
click at [764, 156] on span "In progress" at bounding box center [763, 158] width 48 height 12
click at [804, 60] on icon at bounding box center [804, 67] width 17 height 17
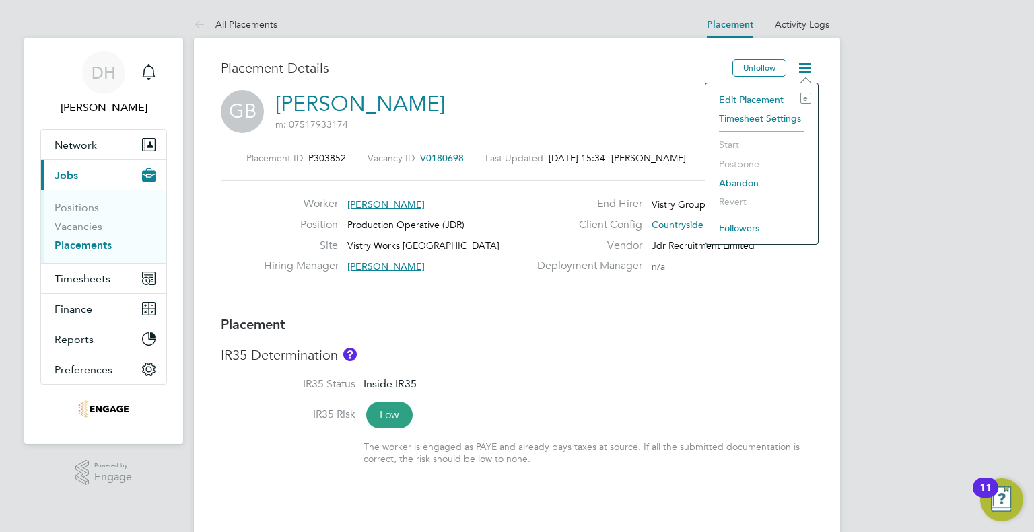
click at [738, 96] on li "Edit Placement e" at bounding box center [761, 99] width 99 height 19
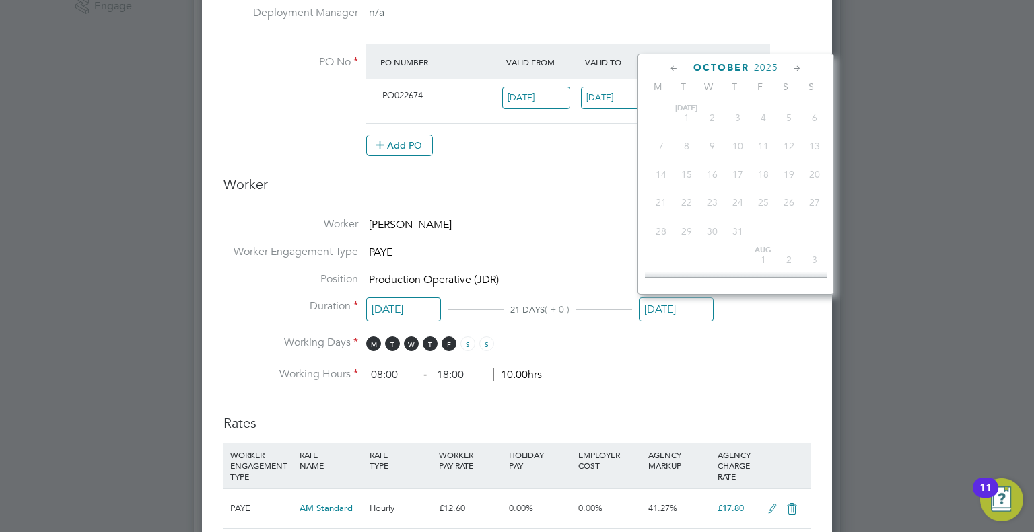
click at [660, 310] on input "[DATE]" at bounding box center [676, 309] width 75 height 25
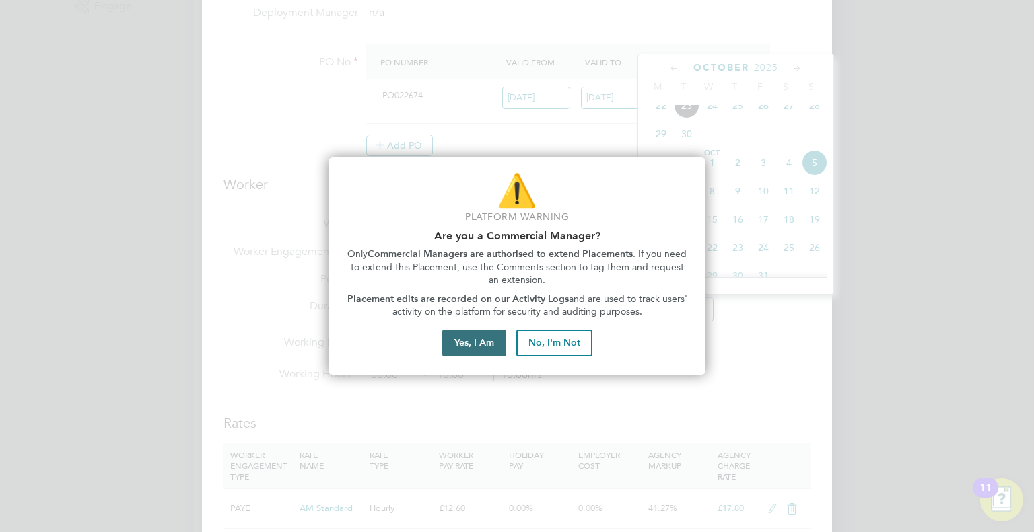
click at [474, 340] on button "Yes, I Am" at bounding box center [474, 343] width 64 height 27
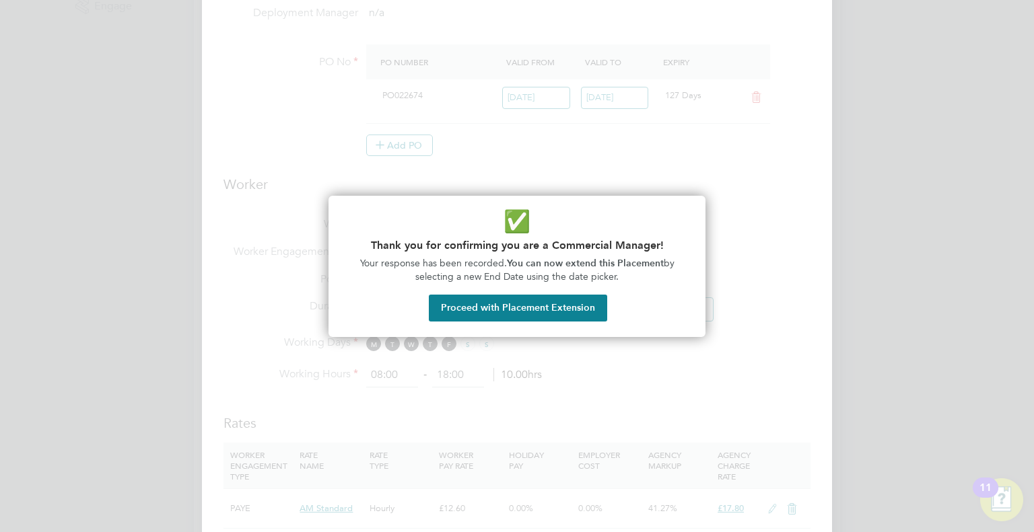
click at [712, 184] on div at bounding box center [517, 266] width 1034 height 532
click at [462, 145] on div at bounding box center [517, 266] width 1034 height 532
click at [452, 308] on button "Proceed with Placement Extension" at bounding box center [518, 308] width 178 height 27
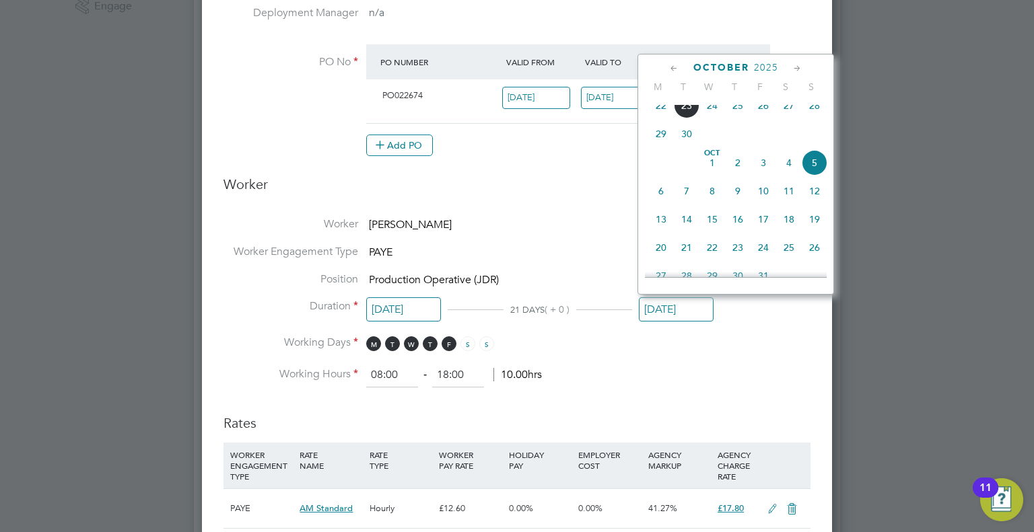
click at [671, 71] on icon at bounding box center [674, 68] width 13 height 15
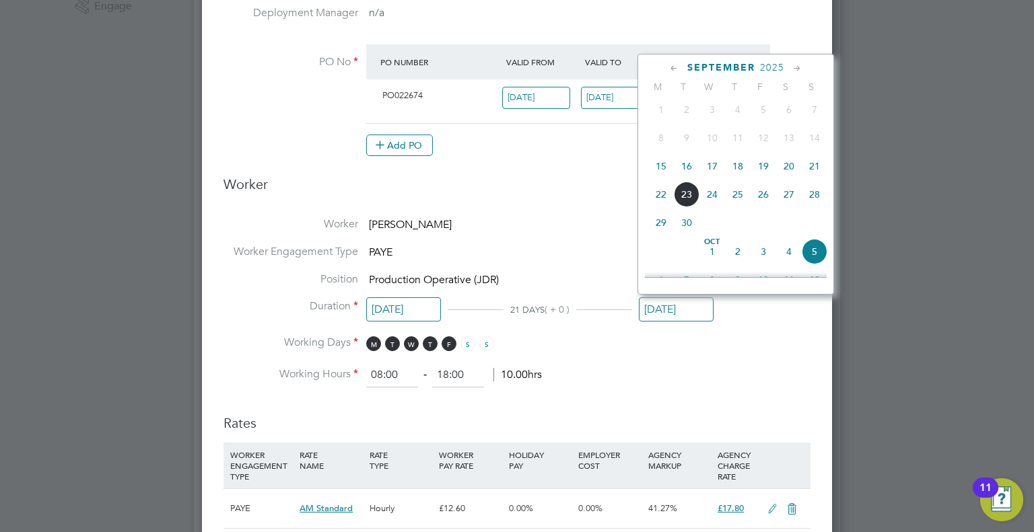
click at [787, 177] on span "20" at bounding box center [789, 166] width 26 height 26
type input "[DATE]"
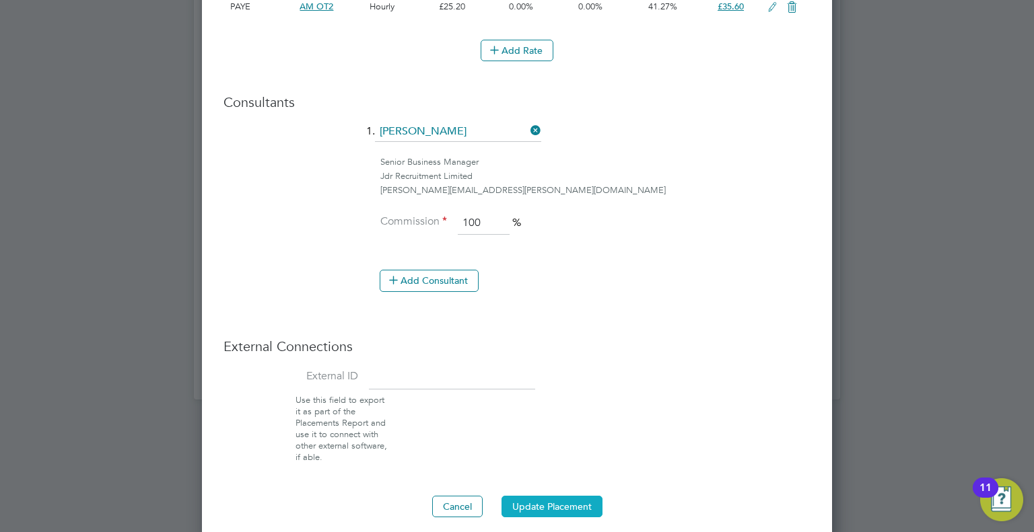
click at [538, 501] on button "Update Placement" at bounding box center [551, 507] width 101 height 22
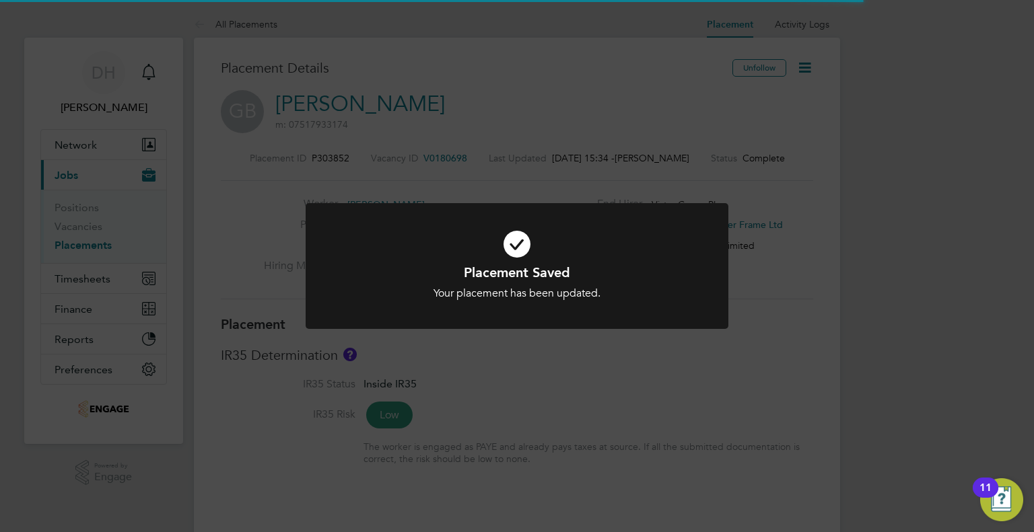
click at [223, 200] on div "Placement Saved Your placement has been updated. Cancel Okay" at bounding box center [517, 266] width 1034 height 532
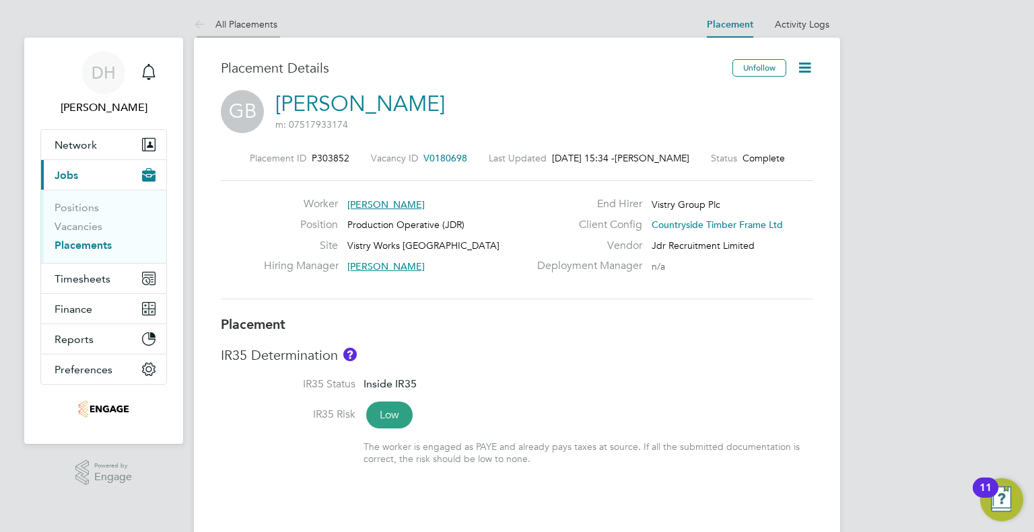
click at [208, 26] on icon at bounding box center [202, 25] width 17 height 17
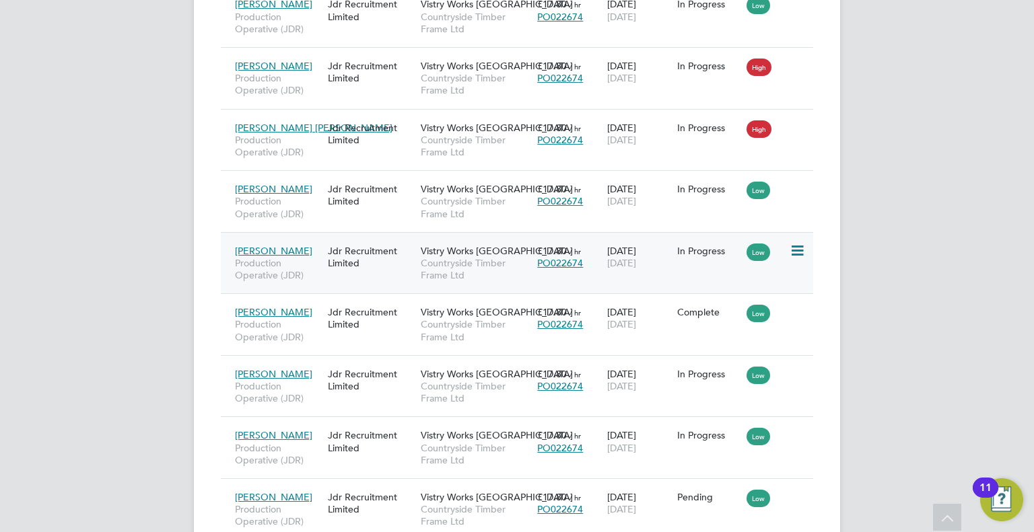
click at [602, 275] on div "Brandon Hunter Production Operative (JDR) Jdr Recruitment Limited Vistry Works …" at bounding box center [517, 263] width 592 height 62
click at [318, 271] on span "Production Operative (JDR)" at bounding box center [278, 269] width 86 height 24
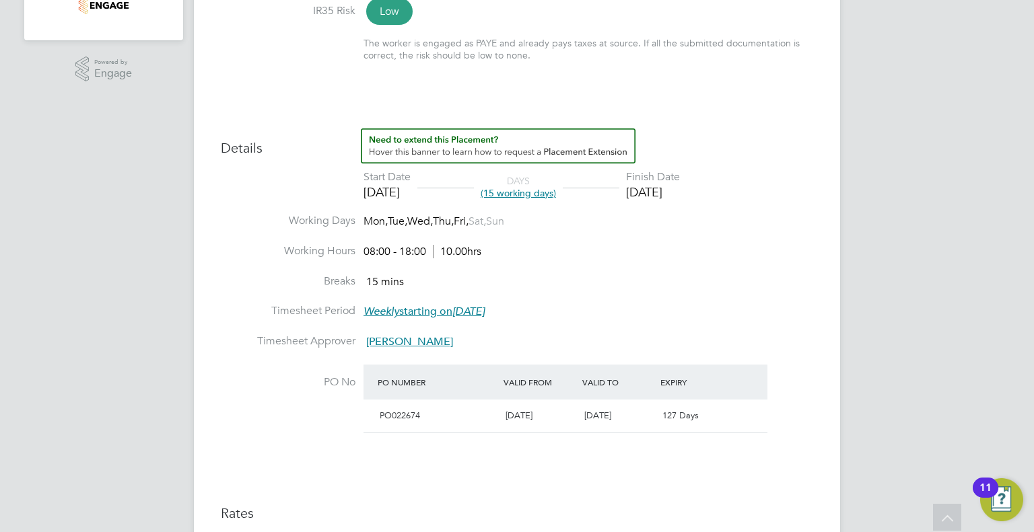
click at [661, 196] on div "[DATE]" at bounding box center [653, 191] width 54 height 15
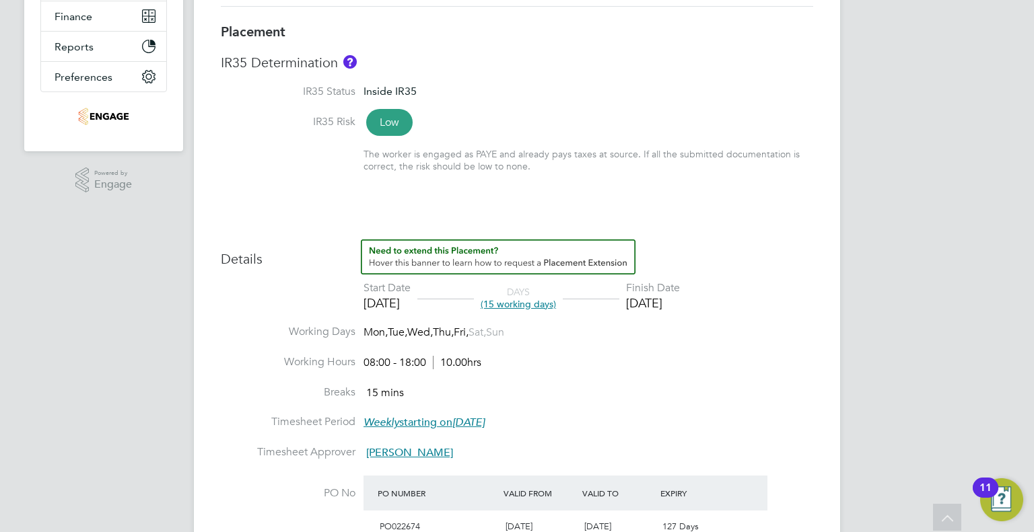
click at [389, 303] on div "[DATE]" at bounding box center [386, 302] width 47 height 15
click at [431, 250] on img "How to extend a Placement?" at bounding box center [498, 257] width 275 height 35
click at [503, 310] on span "(15 working days)" at bounding box center [518, 304] width 75 height 12
click at [429, 418] on span "Weekly starting [DATE][DATE]" at bounding box center [423, 422] width 121 height 13
click at [468, 349] on li "Working Days Mon, Tue, Wed, Thu, Fri, Sat, Sun" at bounding box center [517, 340] width 592 height 30
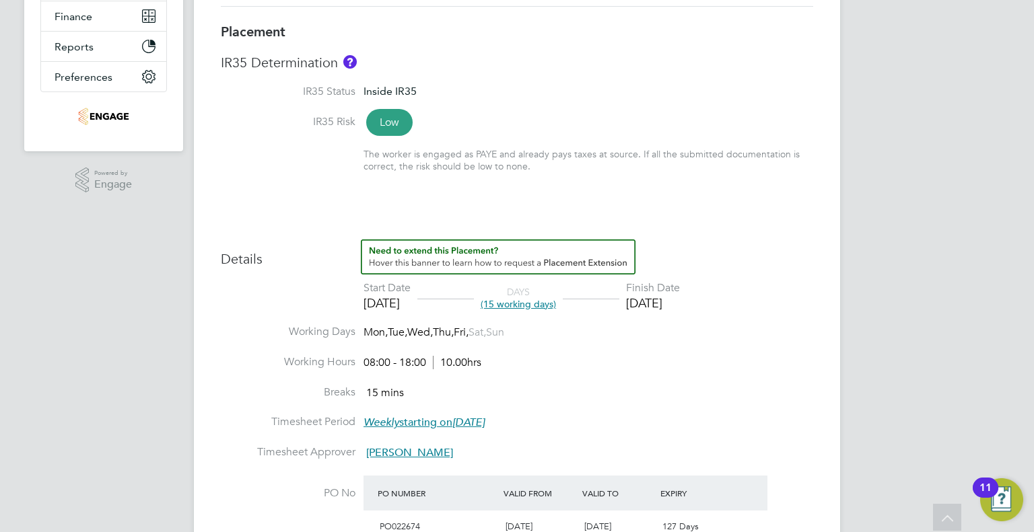
click at [536, 305] on span "(15 working days)" at bounding box center [518, 304] width 75 height 12
click at [465, 316] on li "Start Date [DATE] DAYS (15 working days) Finish Date [DATE]" at bounding box center [517, 303] width 592 height 44
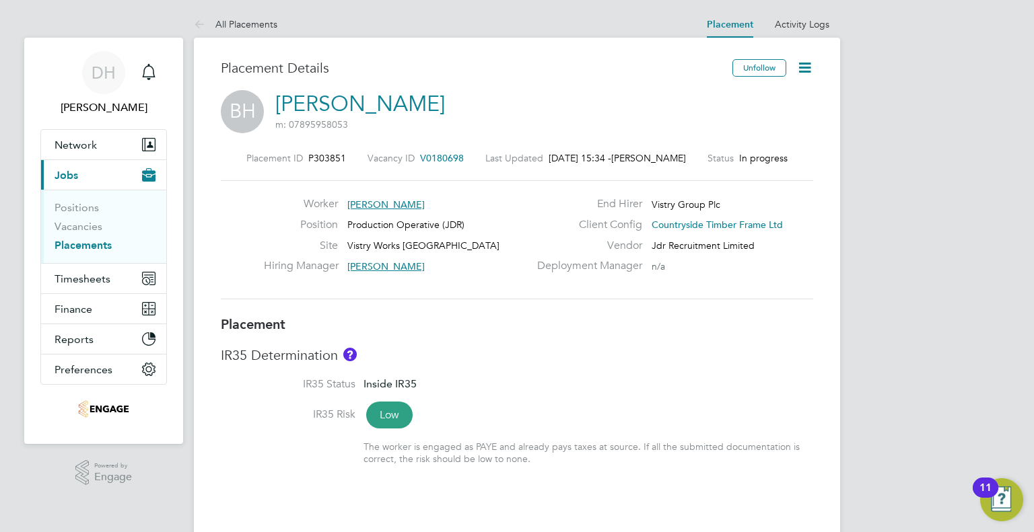
drag, startPoint x: 820, startPoint y: 72, endPoint x: 813, endPoint y: 69, distance: 7.9
click at [812, 69] on icon at bounding box center [804, 67] width 17 height 17
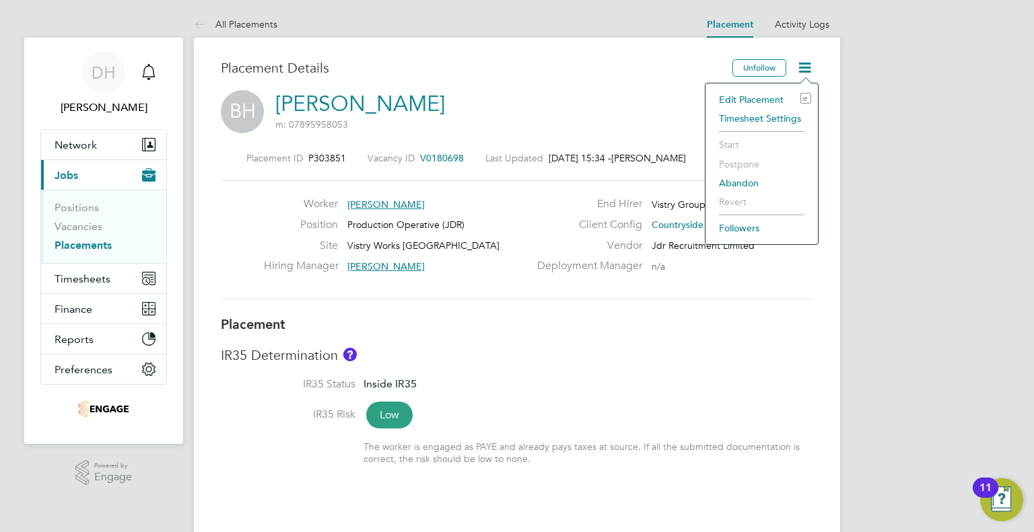
click at [738, 104] on li "Edit Placement e" at bounding box center [761, 99] width 99 height 19
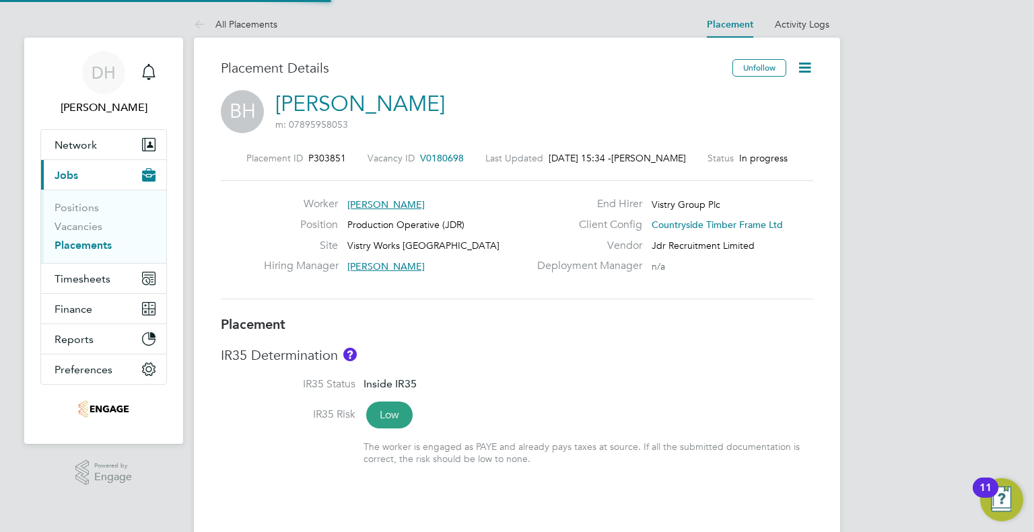
type input "[PERSON_NAME]"
type input "[DATE]"
type input "08:00"
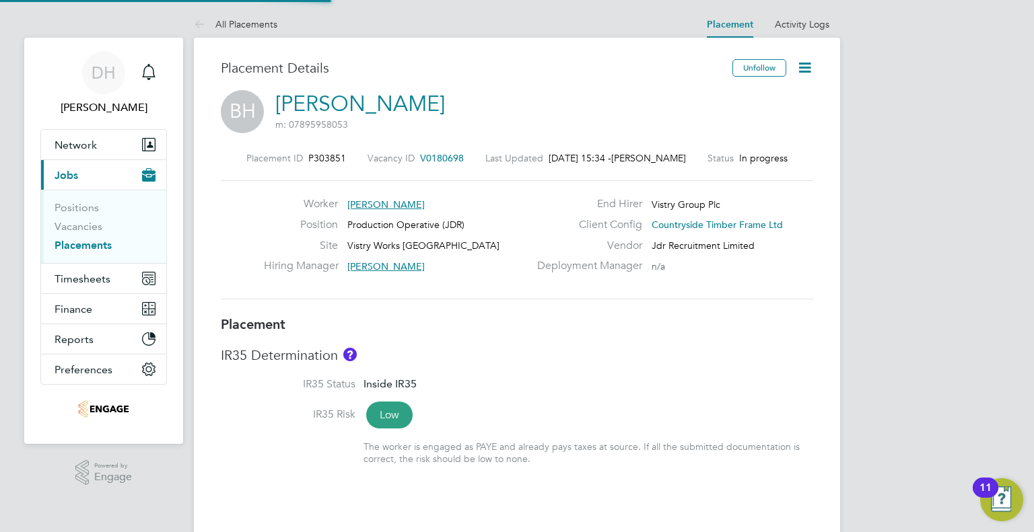
type input "18:00"
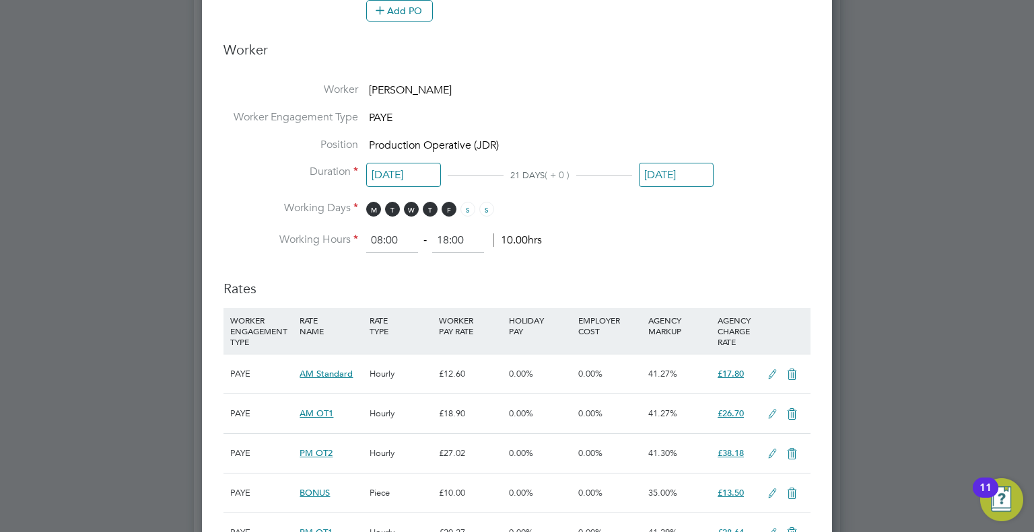
click at [702, 169] on input "[DATE]" at bounding box center [676, 175] width 75 height 25
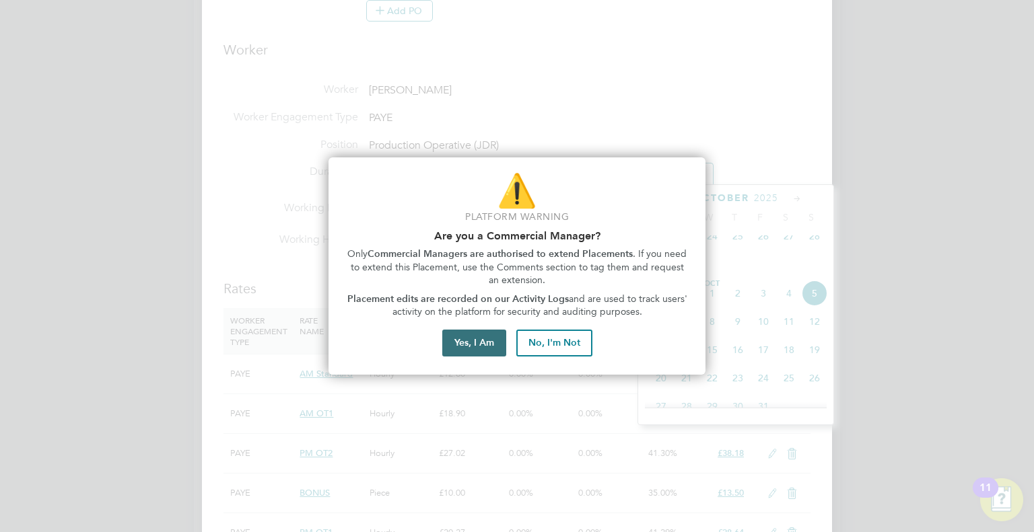
click at [471, 349] on button "Yes, I Am" at bounding box center [474, 343] width 64 height 27
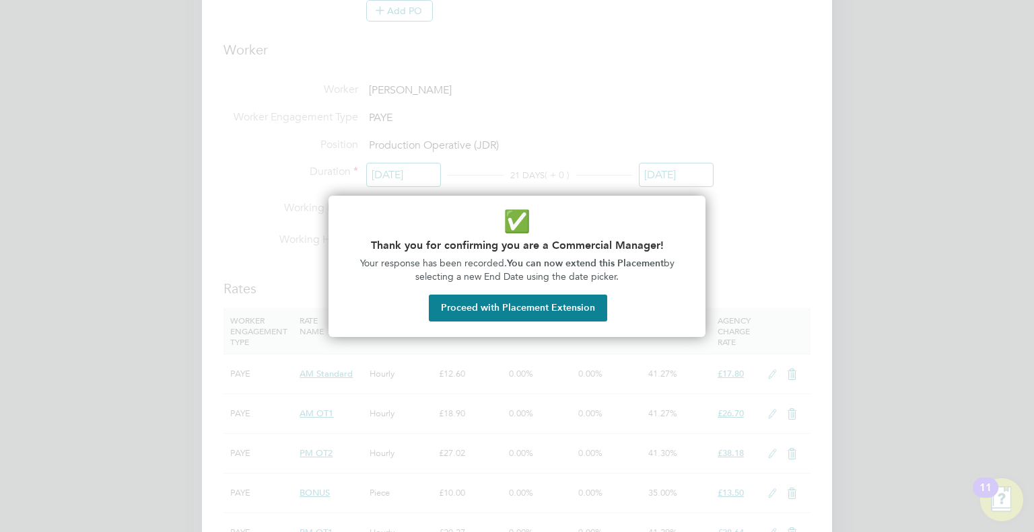
click at [511, 317] on button "Proceed with Placement Extension" at bounding box center [518, 308] width 178 height 27
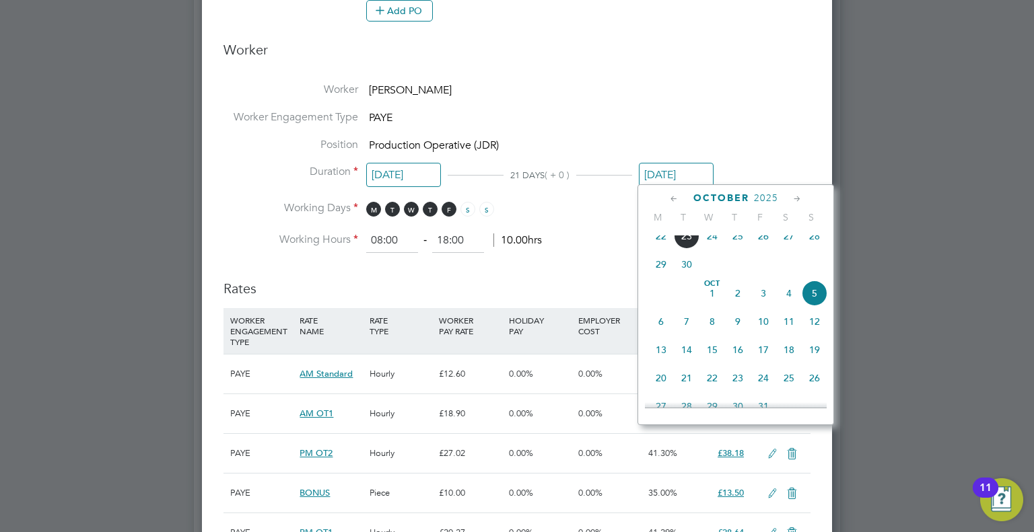
click at [672, 201] on icon at bounding box center [674, 199] width 13 height 15
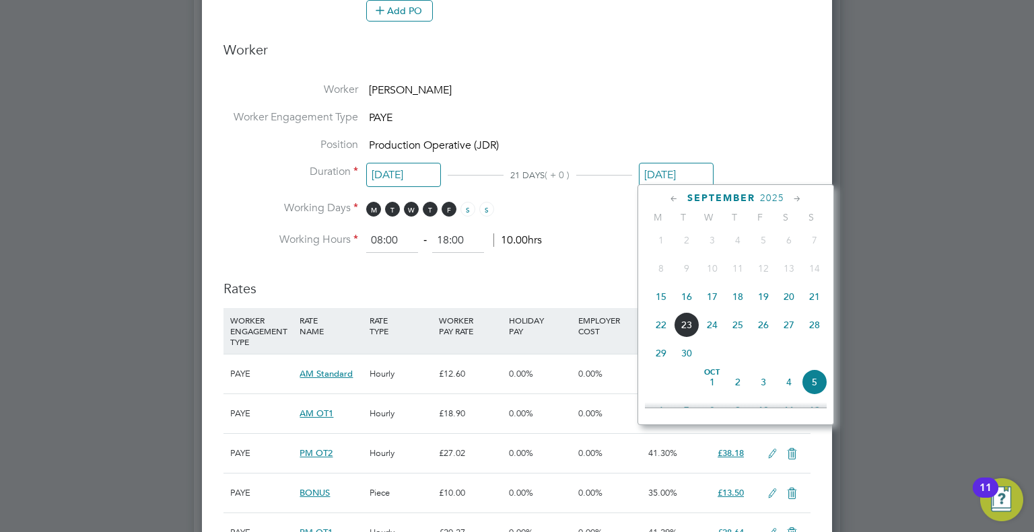
click at [786, 304] on span "20" at bounding box center [789, 297] width 26 height 26
type input "[DATE]"
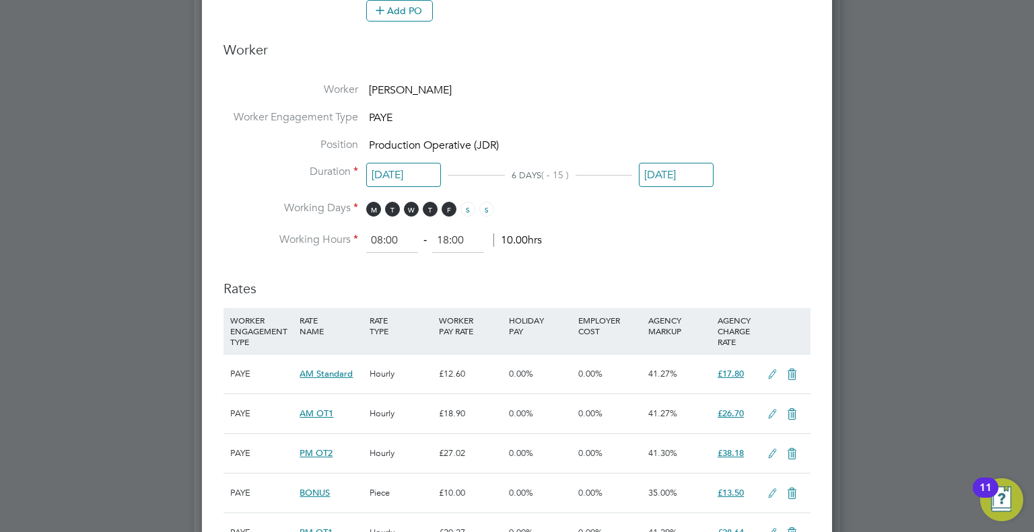
click at [635, 250] on li "Working Hours 08:00 ‐ 18:00 10.00hrs" at bounding box center [516, 241] width 587 height 24
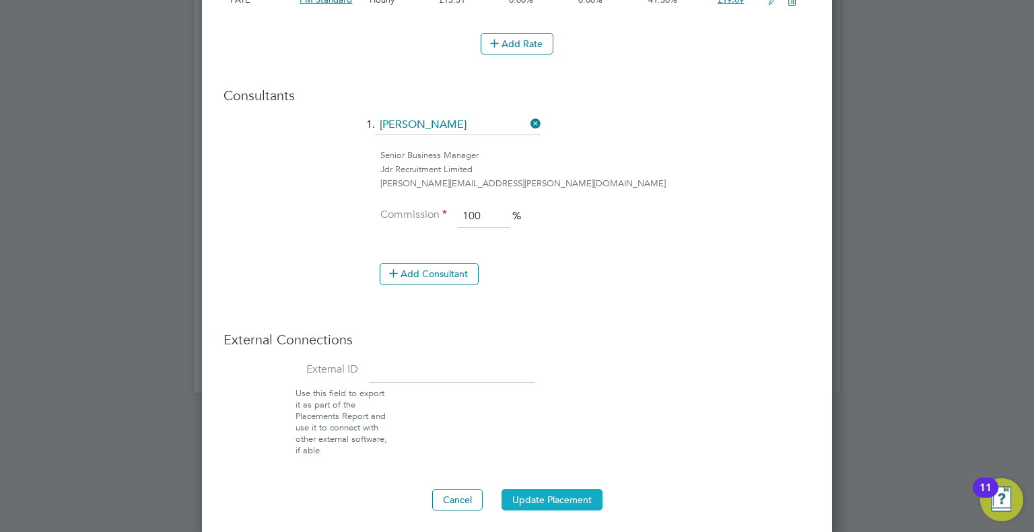
click at [536, 491] on button "Update Placement" at bounding box center [551, 500] width 101 height 22
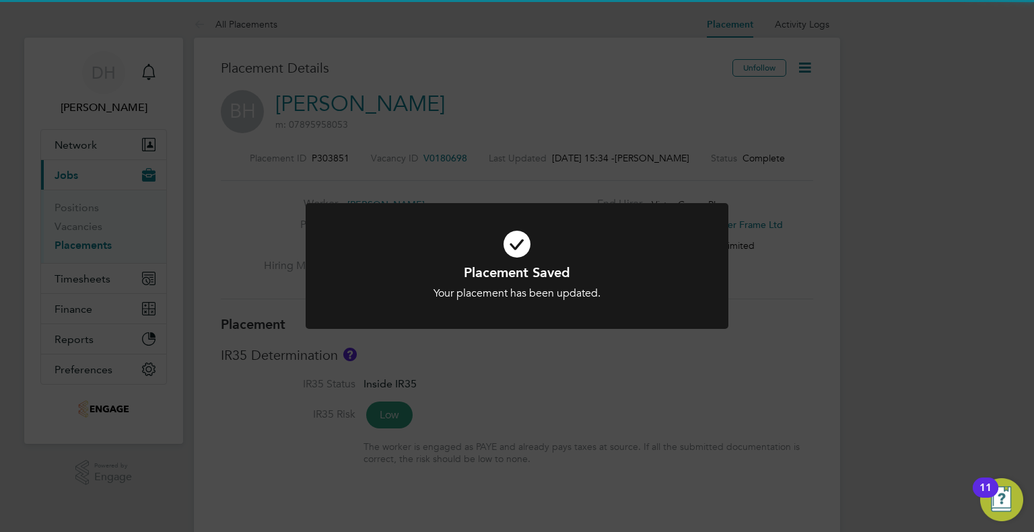
click at [195, 229] on div "Placement Saved Your placement has been updated. Cancel Okay" at bounding box center [517, 266] width 1034 height 532
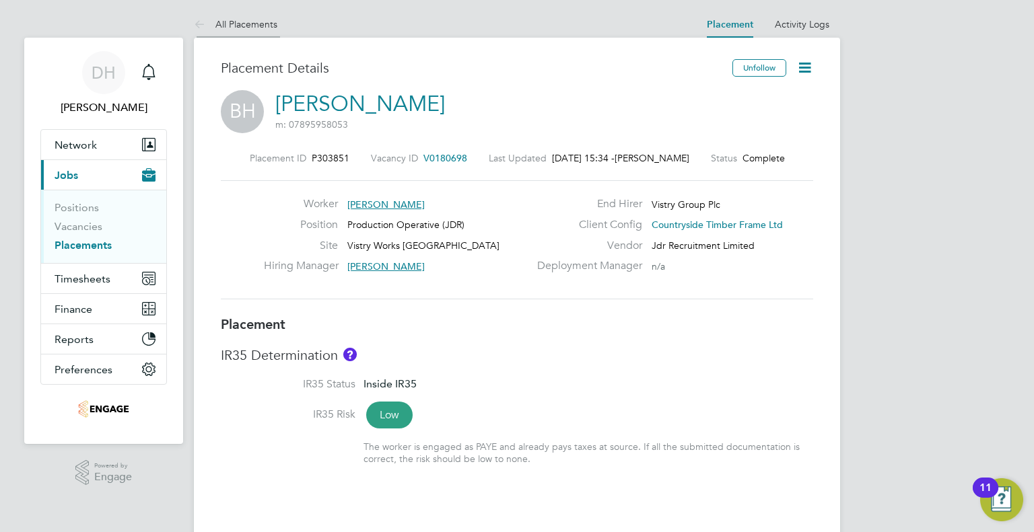
click at [229, 31] on li "All Placements" at bounding box center [235, 24] width 83 height 27
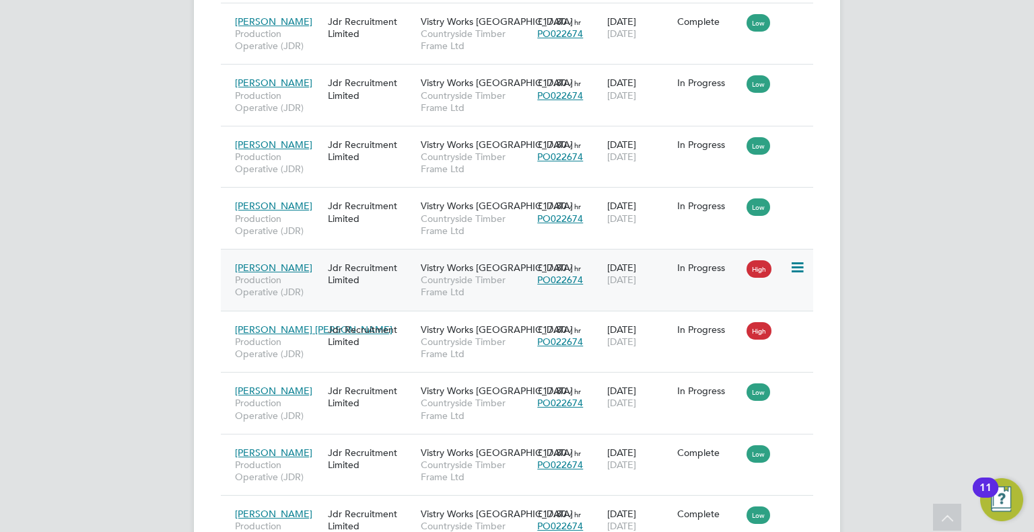
click at [271, 262] on span "[PERSON_NAME]" at bounding box center [273, 268] width 77 height 12
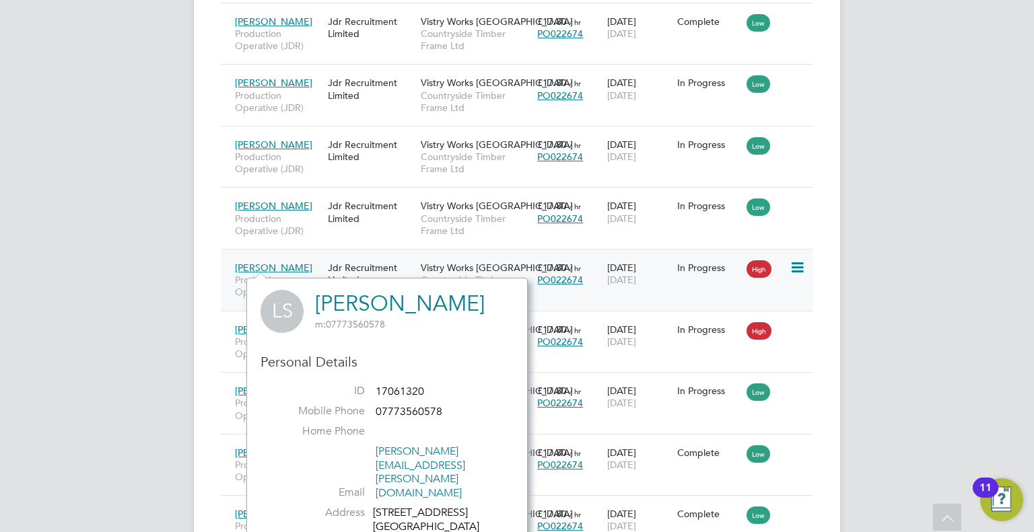
click at [246, 263] on span "[PERSON_NAME]" at bounding box center [273, 268] width 77 height 12
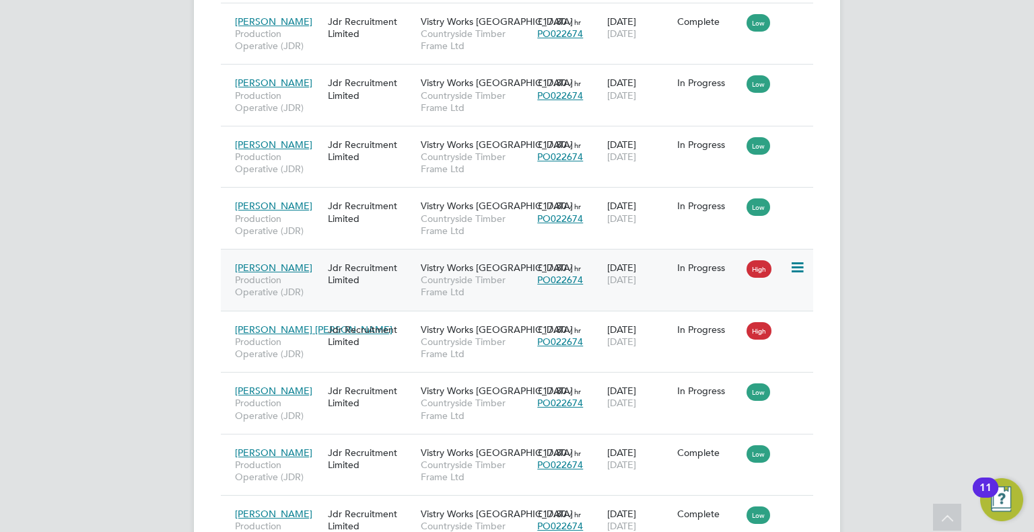
click at [299, 280] on span "Production Operative (JDR)" at bounding box center [278, 286] width 86 height 24
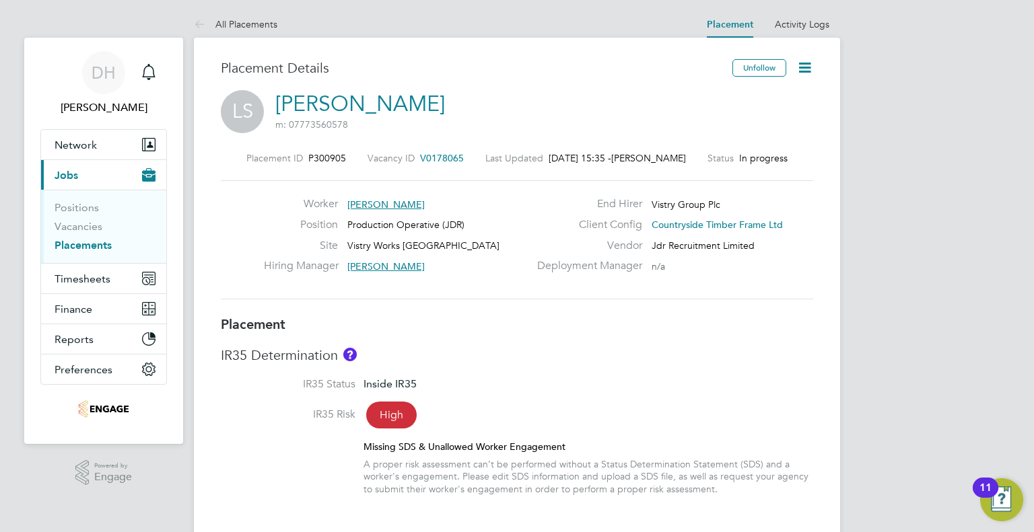
click at [799, 71] on icon at bounding box center [804, 67] width 17 height 17
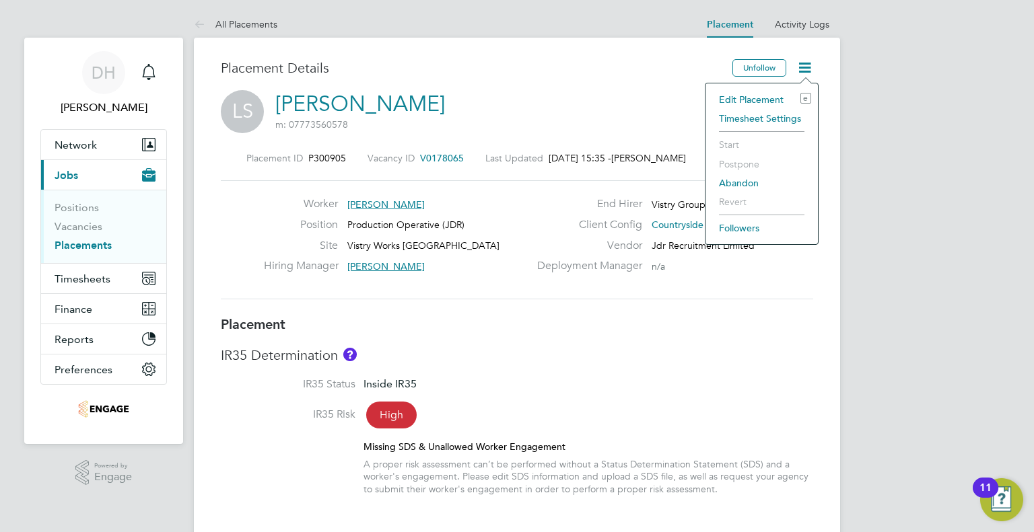
click at [751, 98] on li "Edit Placement e" at bounding box center [761, 99] width 99 height 19
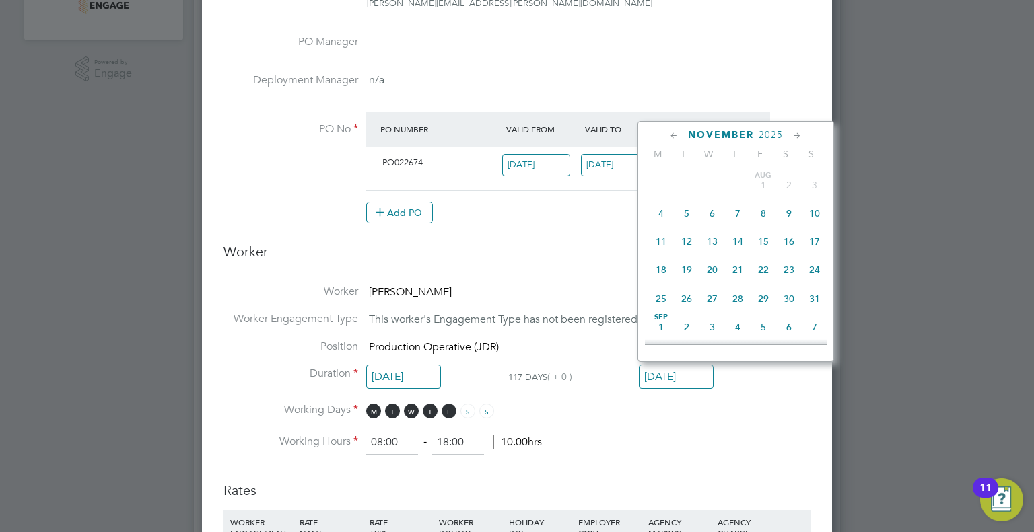
click at [649, 382] on input "[DATE]" at bounding box center [676, 377] width 75 height 25
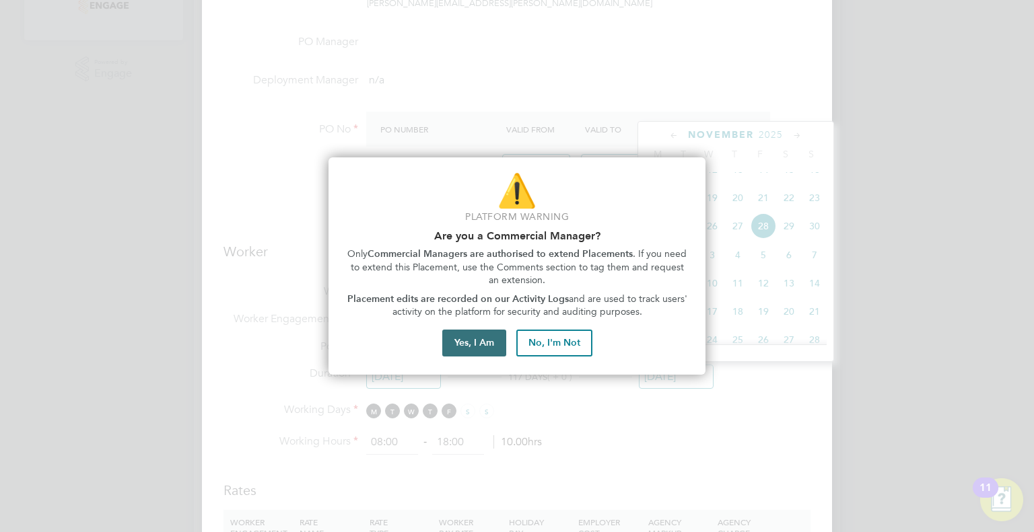
click at [481, 339] on button "Yes, I Am" at bounding box center [474, 343] width 64 height 27
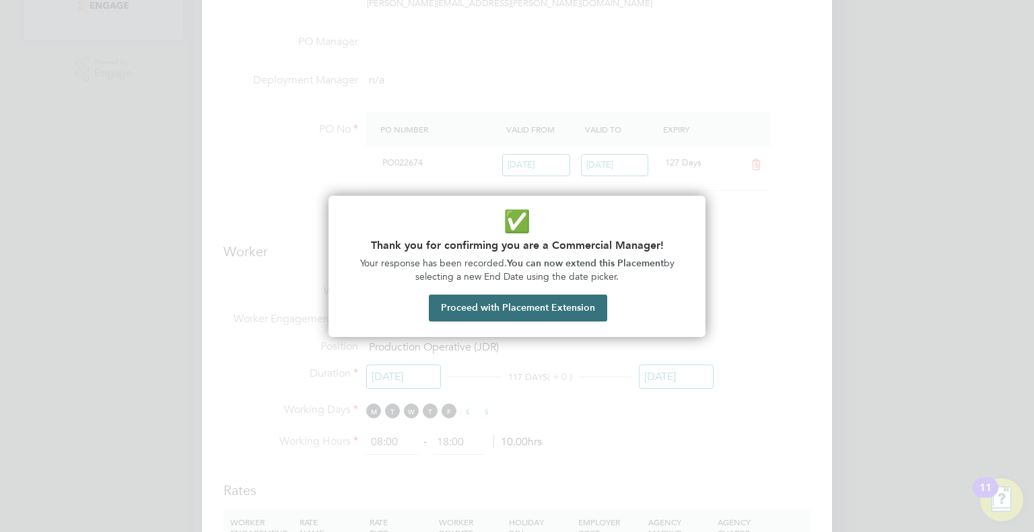
click at [464, 313] on button "Proceed with Placement Extension" at bounding box center [518, 308] width 178 height 27
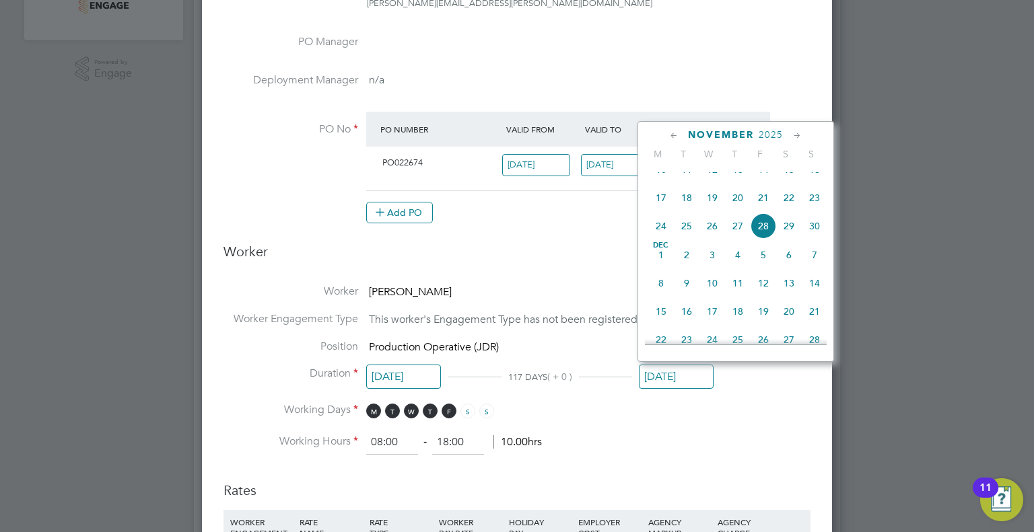
click at [670, 137] on icon at bounding box center [674, 136] width 13 height 15
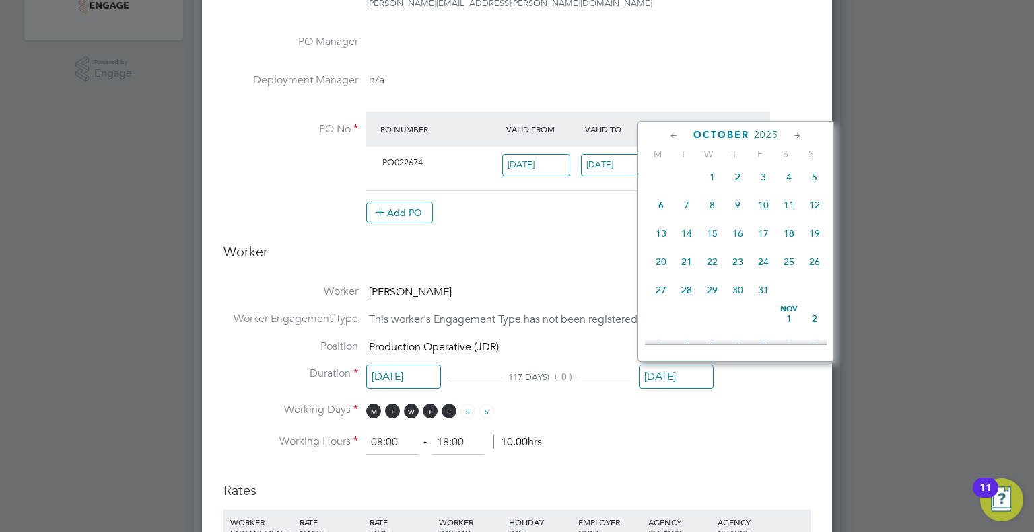
click at [670, 137] on icon at bounding box center [674, 136] width 13 height 15
click at [779, 247] on span "20" at bounding box center [789, 238] width 26 height 26
type input "[DATE]"
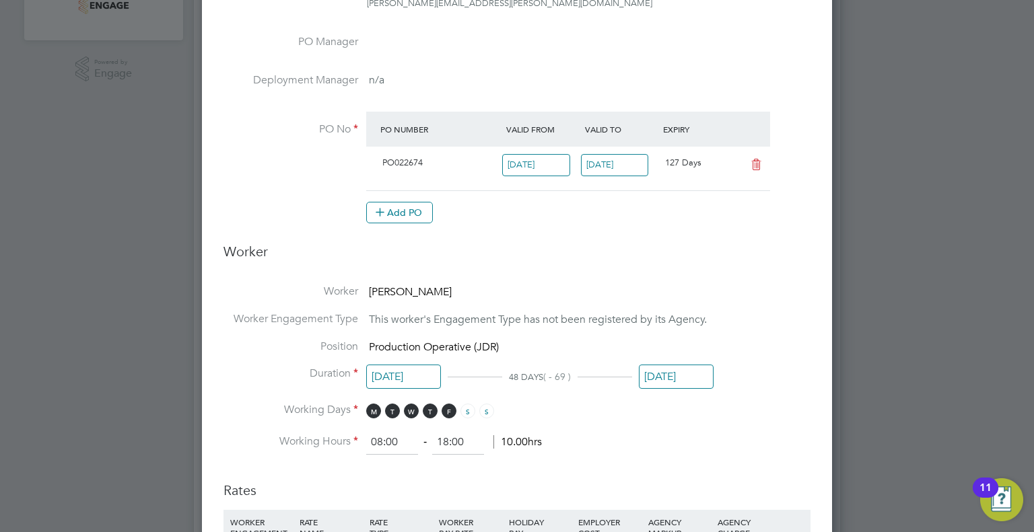
click at [587, 371] on div "48 DAYS ( - 69 )" at bounding box center [540, 376] width 184 height 14
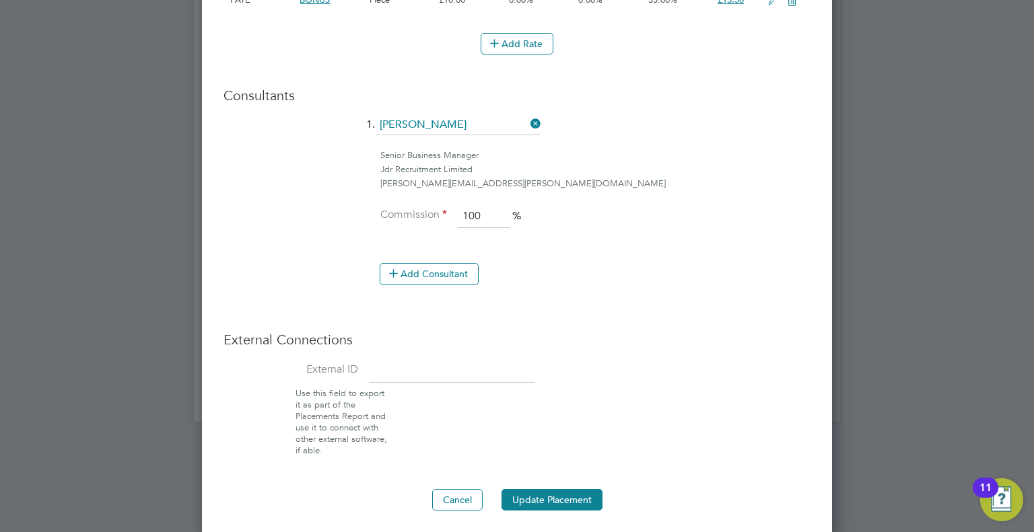
click at [525, 500] on button "Update Placement" at bounding box center [551, 500] width 101 height 22
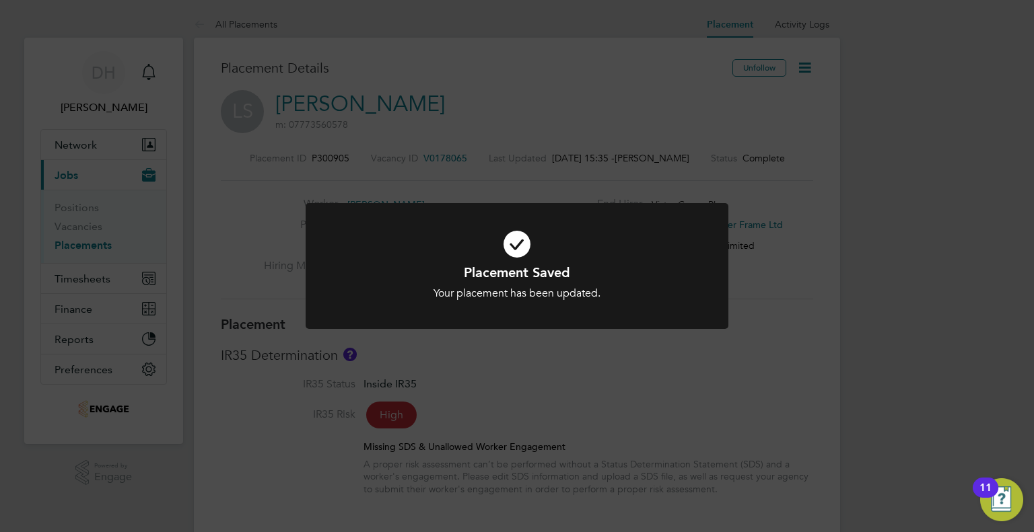
click at [280, 239] on div "Placement Saved Your placement has been updated. Cancel Okay" at bounding box center [517, 266] width 1034 height 532
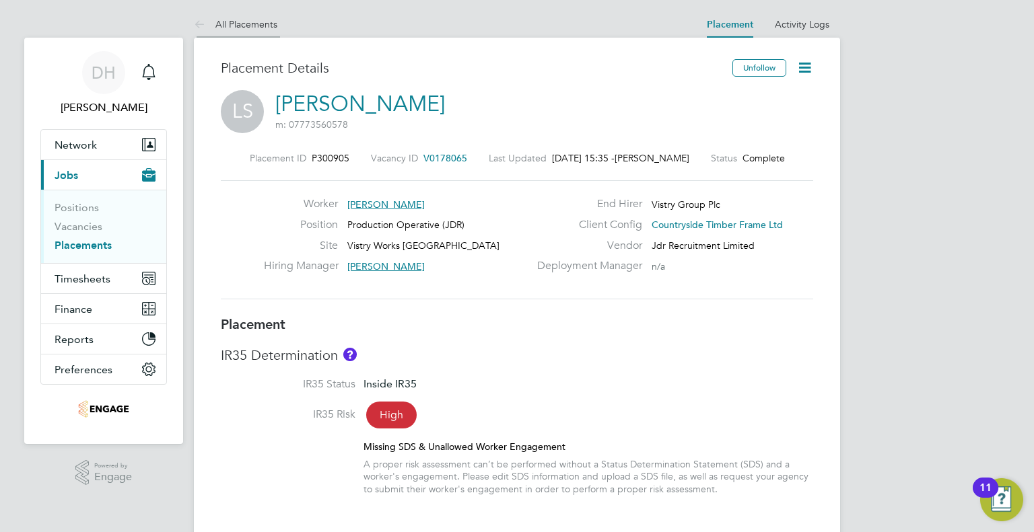
click at [227, 18] on link "All Placements" at bounding box center [235, 24] width 83 height 12
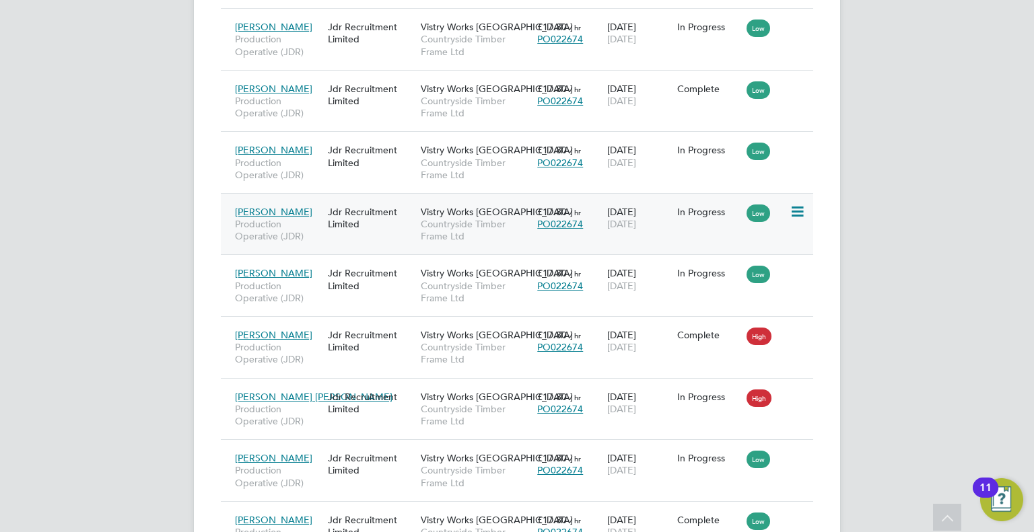
click at [305, 232] on span "Production Operative (JDR)" at bounding box center [278, 230] width 86 height 24
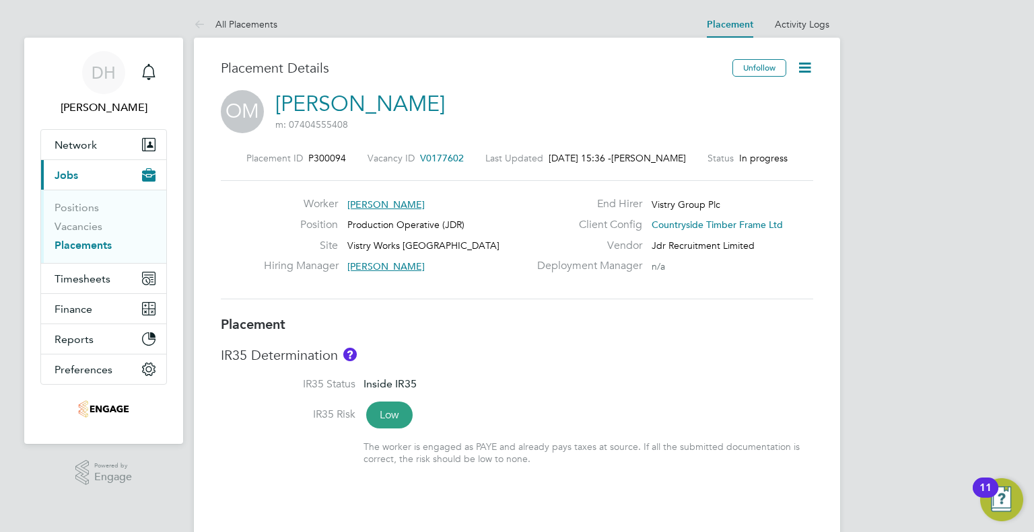
click at [801, 71] on icon at bounding box center [804, 67] width 17 height 17
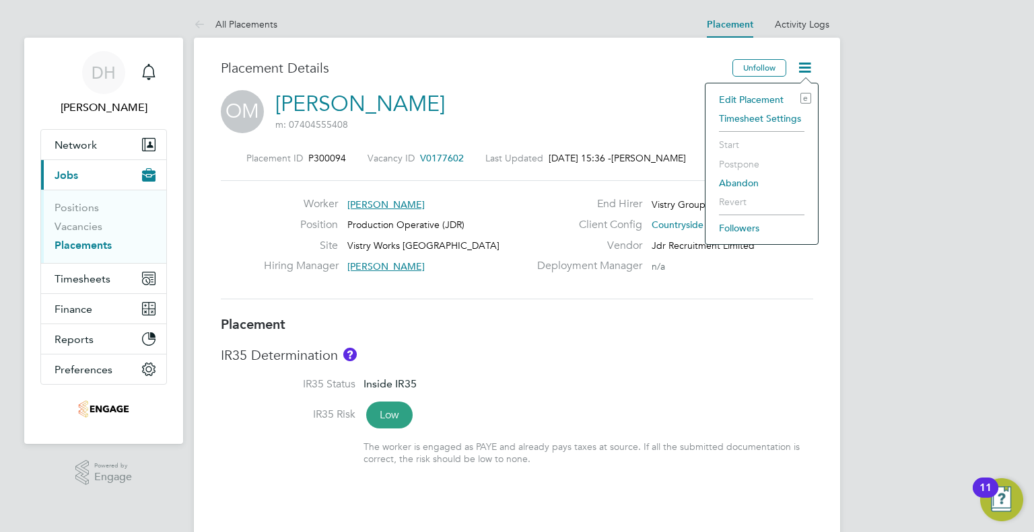
click at [726, 94] on li "Edit Placement e" at bounding box center [761, 99] width 99 height 19
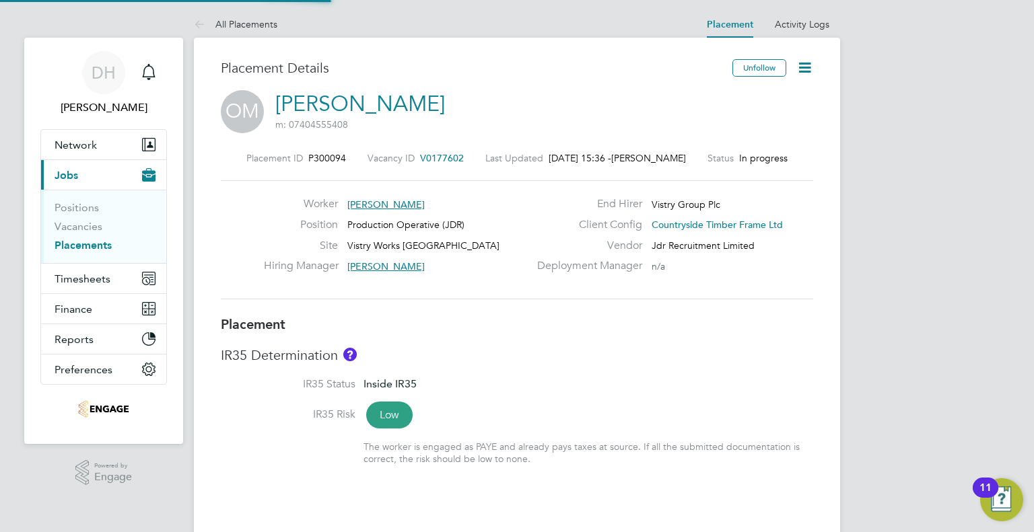
type input "[PERSON_NAME]"
type input "[DATE]"
type input "08:00"
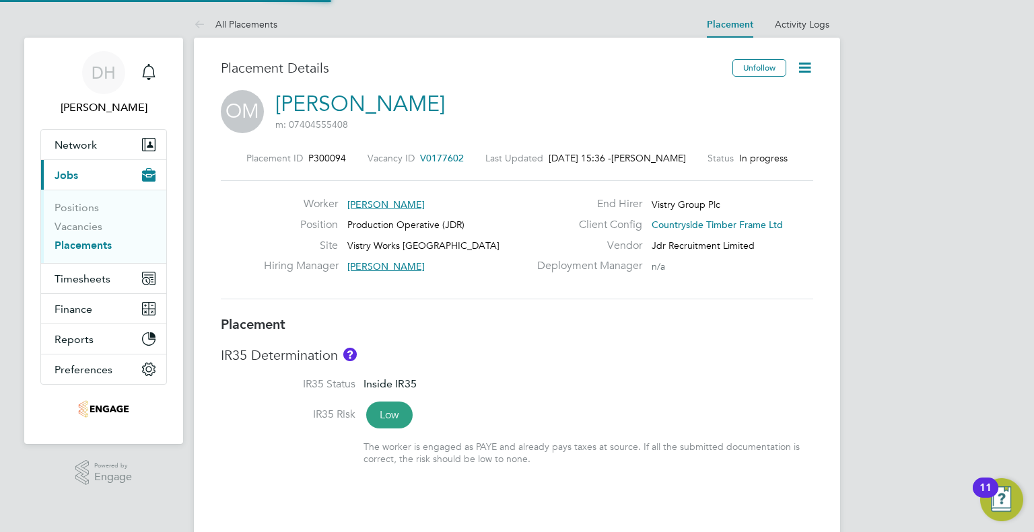
type input "18:00"
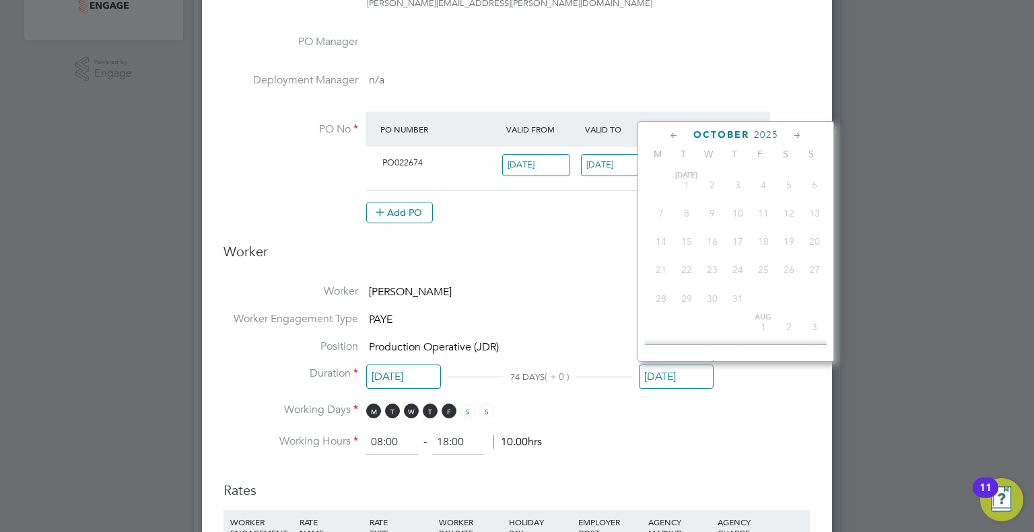
click at [665, 373] on input "[DATE]" at bounding box center [676, 377] width 75 height 25
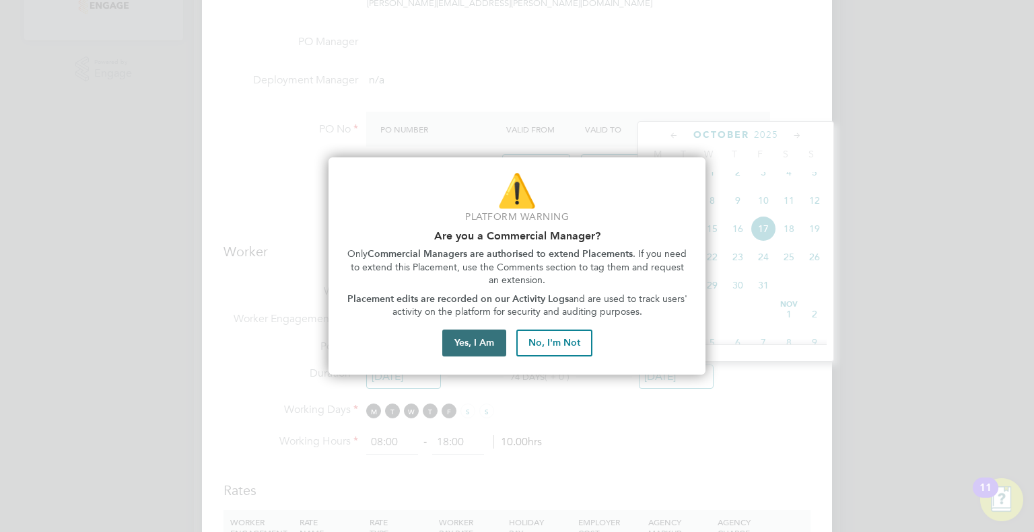
click at [468, 341] on button "Yes, I Am" at bounding box center [474, 343] width 64 height 27
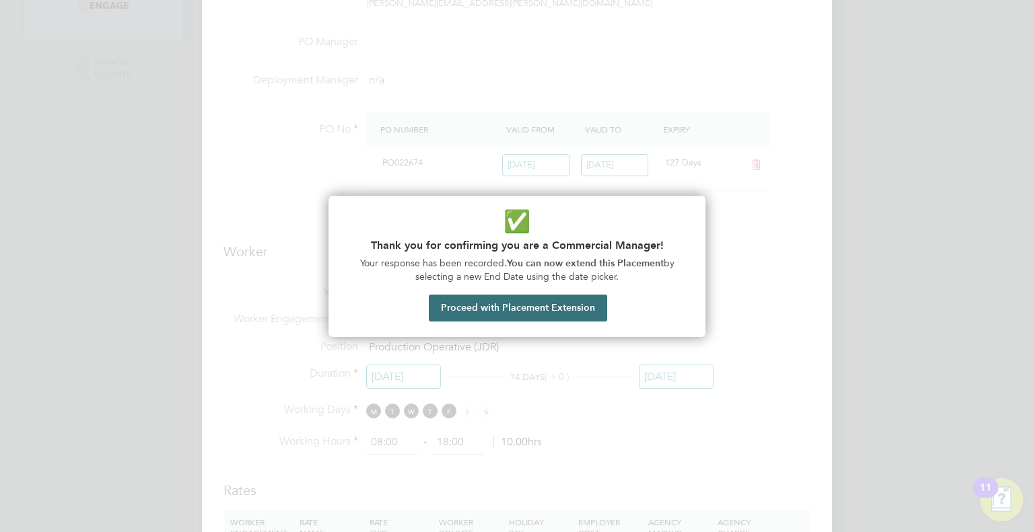
click at [504, 306] on button "Proceed with Placement Extension" at bounding box center [518, 308] width 178 height 27
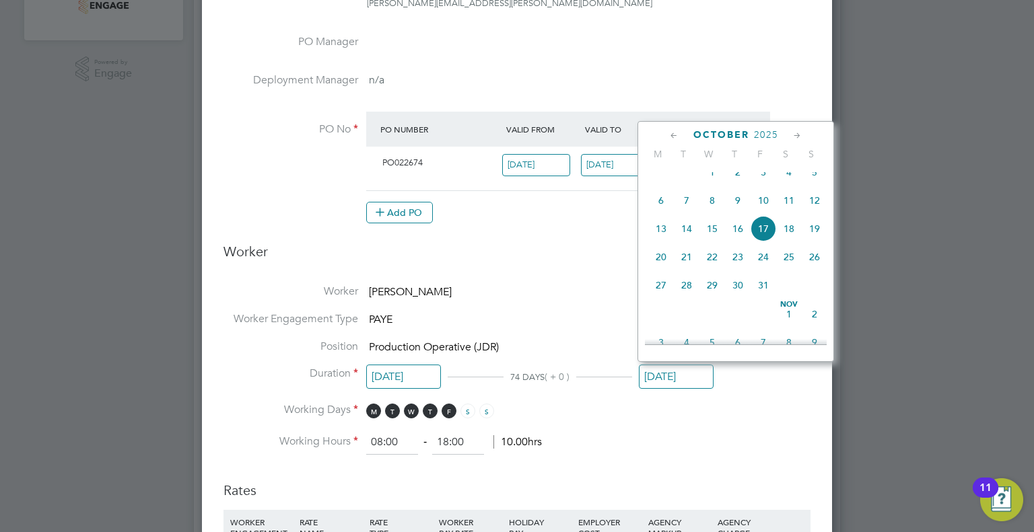
click at [667, 126] on div "[DATE] M T W T F S S [DATE] 2 3 4 5 6 7 8 9 10 11 12 13 14 15 16 17 18 19 20 21…" at bounding box center [735, 241] width 197 height 241
click at [668, 135] on icon at bounding box center [674, 136] width 13 height 15
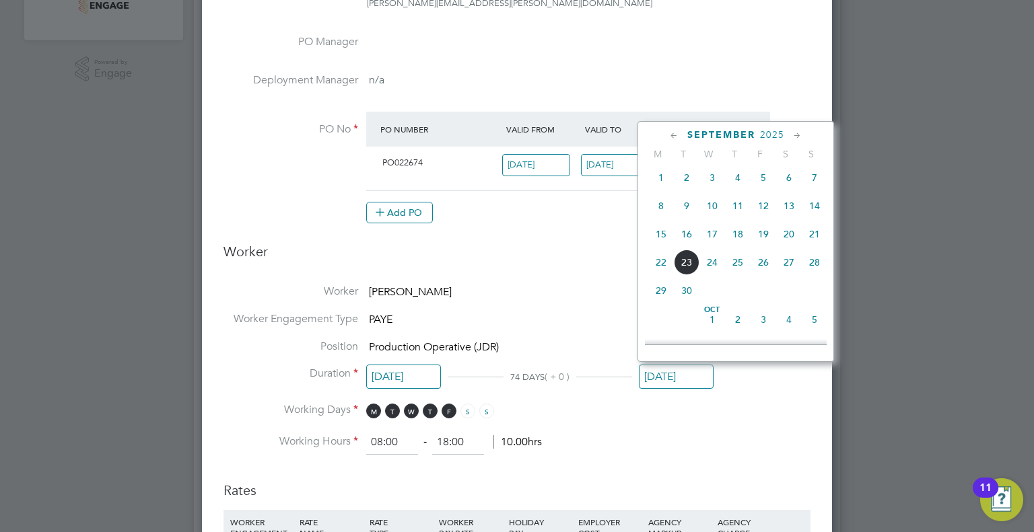
click at [791, 242] on span "20" at bounding box center [789, 234] width 26 height 26
type input "[DATE]"
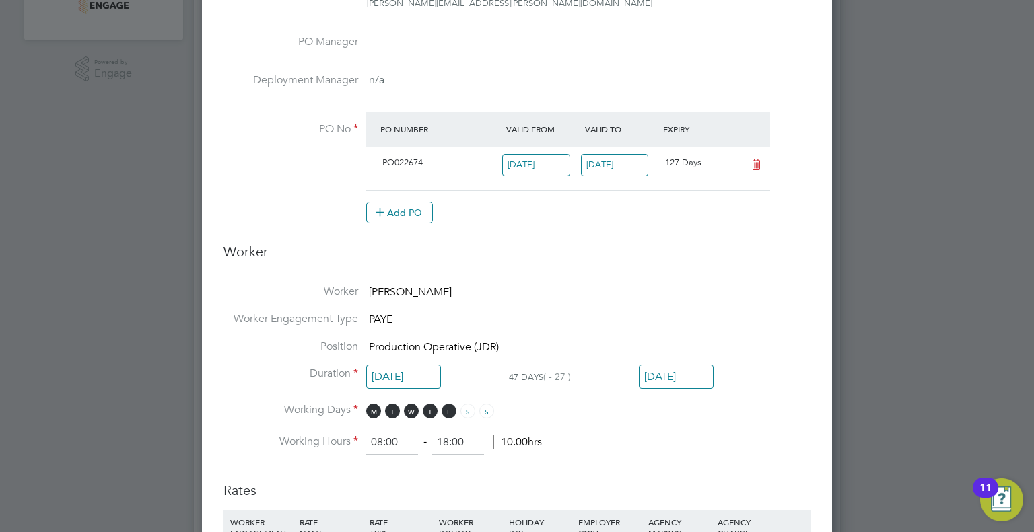
click at [577, 258] on h3 "Worker" at bounding box center [516, 257] width 587 height 28
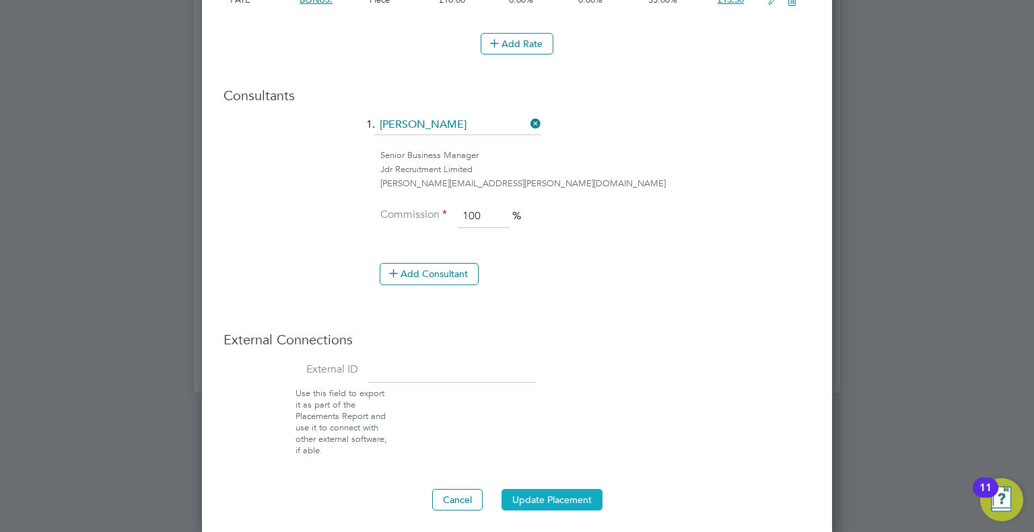
click at [536, 495] on button "Update Placement" at bounding box center [551, 500] width 101 height 22
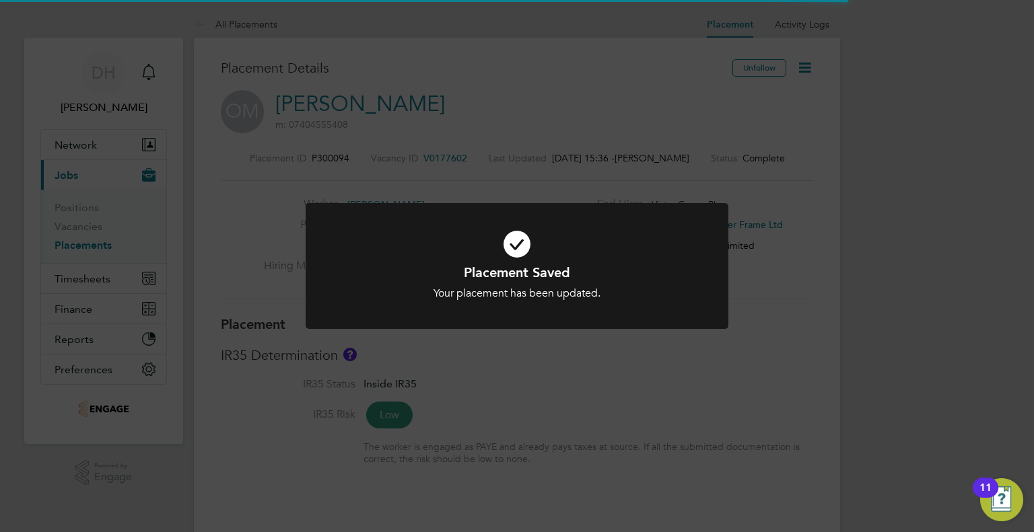
click at [260, 215] on div "Placement Saved Your placement has been updated. Cancel Okay" at bounding box center [517, 266] width 1034 height 532
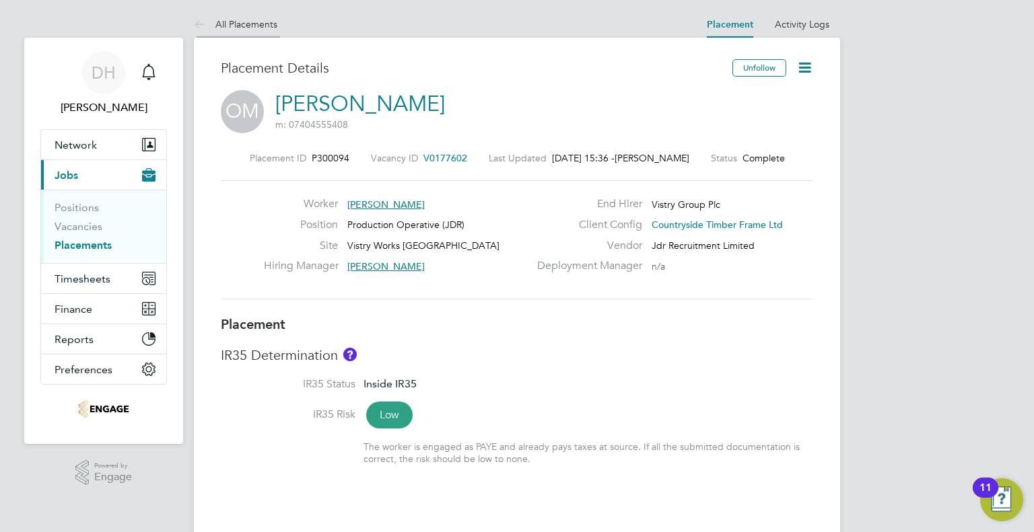
click at [224, 35] on li "All Placements" at bounding box center [235, 24] width 83 height 27
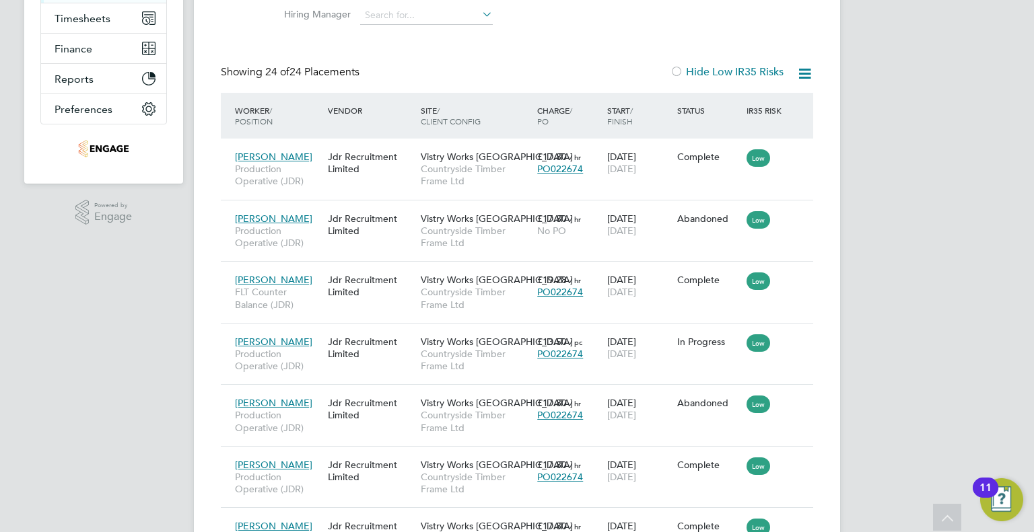
click at [684, 107] on div "Status" at bounding box center [709, 110] width 70 height 24
click at [806, 71] on icon at bounding box center [804, 73] width 17 height 17
click at [469, 74] on div "Showing 24 of 24 Placements Hide Low IR35 Risks" at bounding box center [517, 79] width 592 height 28
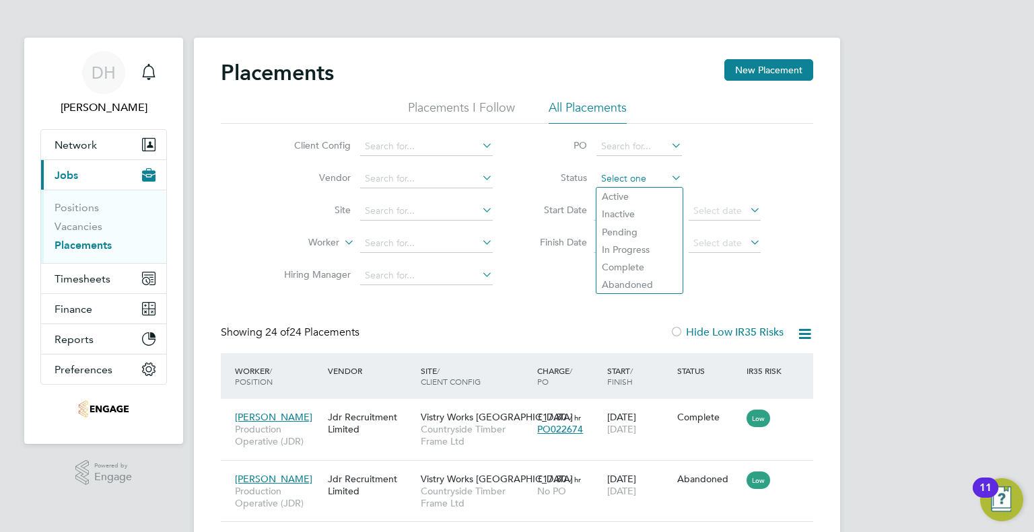
click at [625, 180] on input at bounding box center [638, 179] width 85 height 19
click at [599, 247] on li "In Progress" at bounding box center [639, 249] width 86 height 17
type input "In Progress"
